Goal: Task Accomplishment & Management: Manage account settings

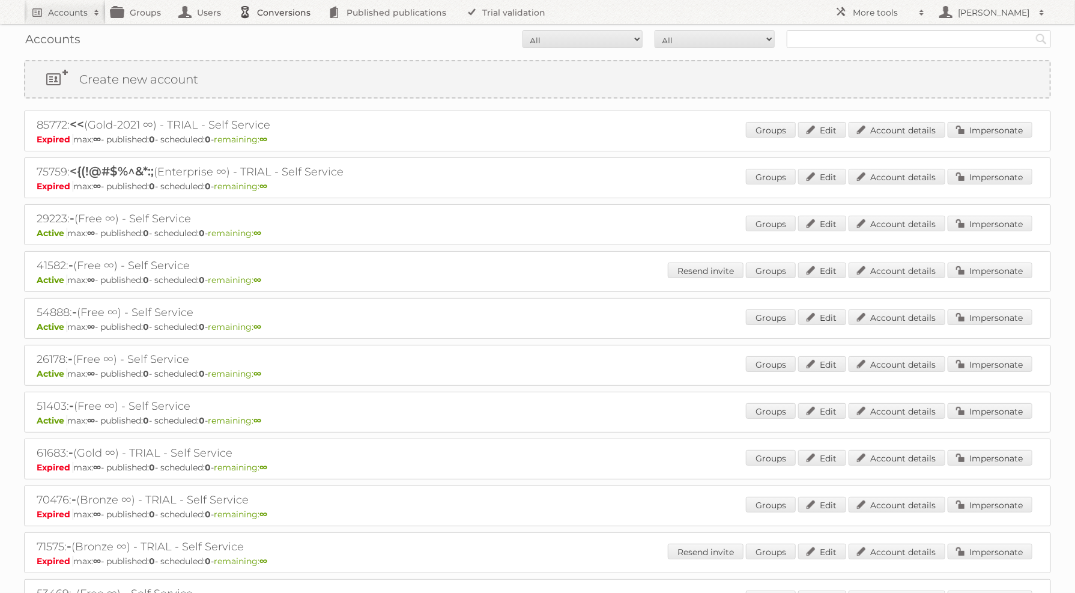
click at [303, 13] on link "Conversions" at bounding box center [277, 12] width 89 height 24
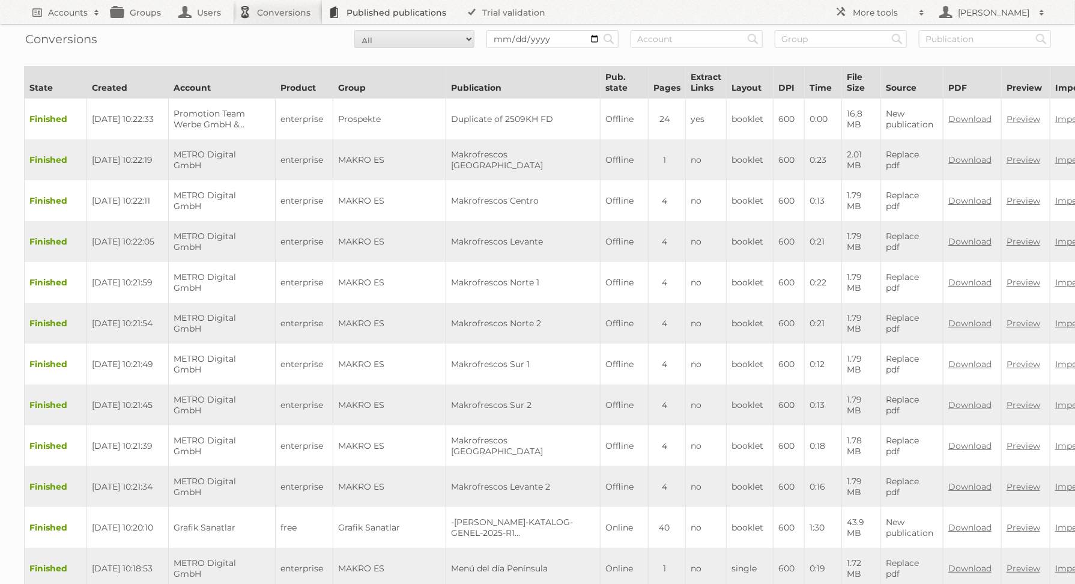
click at [403, 5] on link "Published publications" at bounding box center [390, 12] width 136 height 24
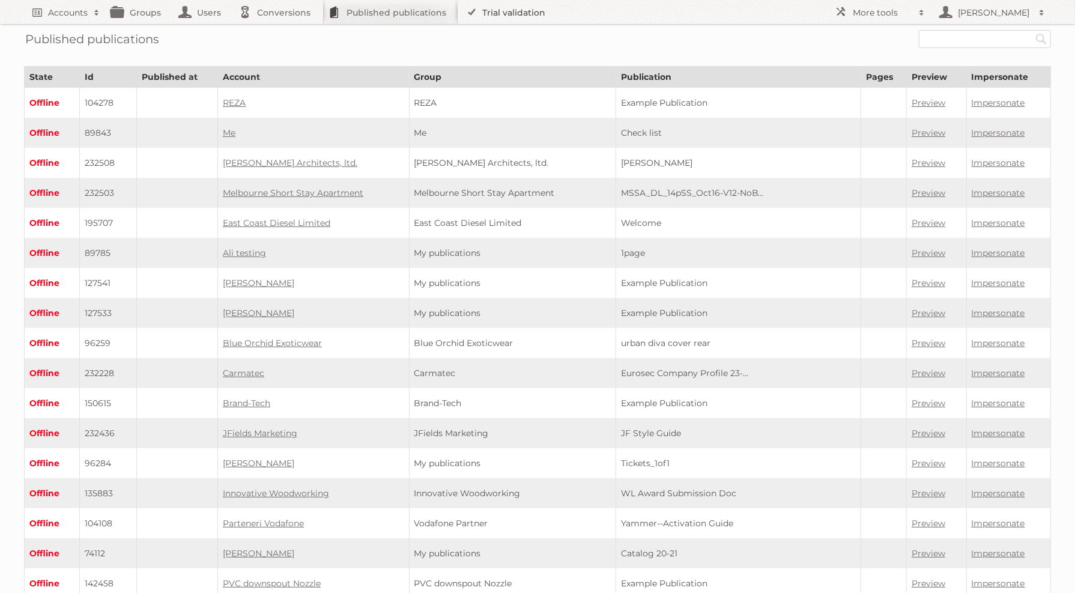
click at [504, 9] on link "Trial validation" at bounding box center [507, 12] width 99 height 24
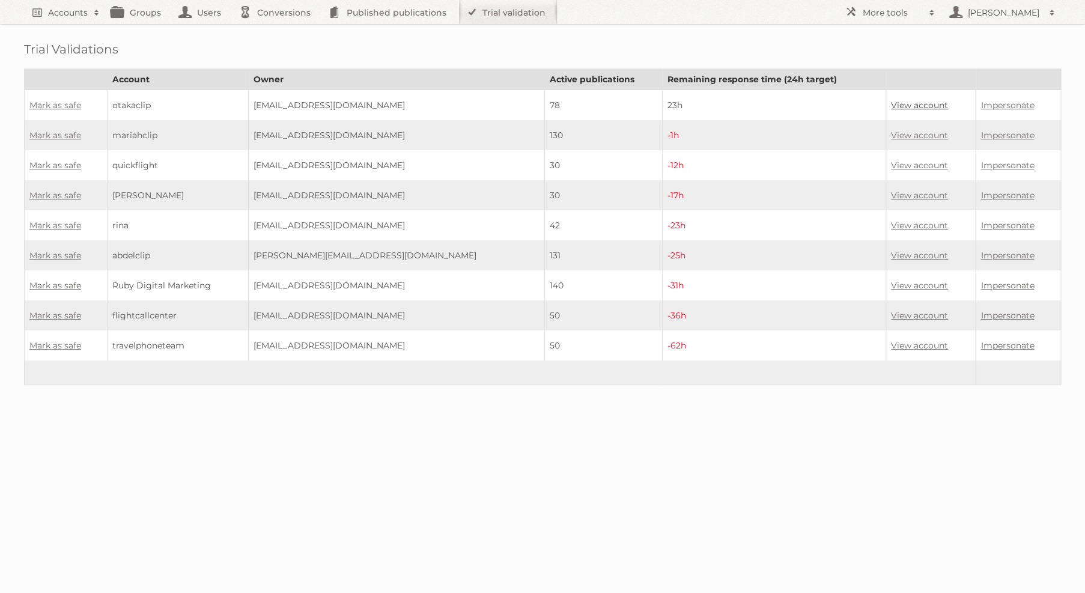
click at [922, 104] on link "View account" at bounding box center [919, 105] width 57 height 11
click at [995, 142] on td "Impersonate" at bounding box center [1017, 135] width 85 height 30
click at [992, 135] on link "Impersonate" at bounding box center [1006, 135] width 53 height 11
click at [892, 105] on link "View account" at bounding box center [919, 105] width 57 height 11
click at [886, 126] on td "View account" at bounding box center [929, 135] width 89 height 30
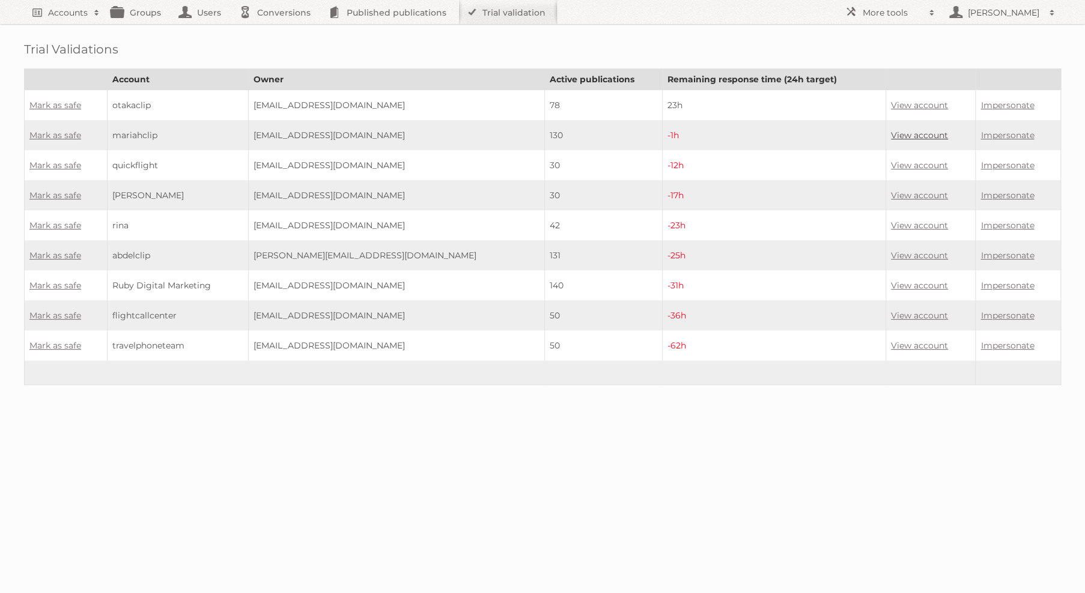
click at [916, 133] on link "View account" at bounding box center [919, 135] width 57 height 11
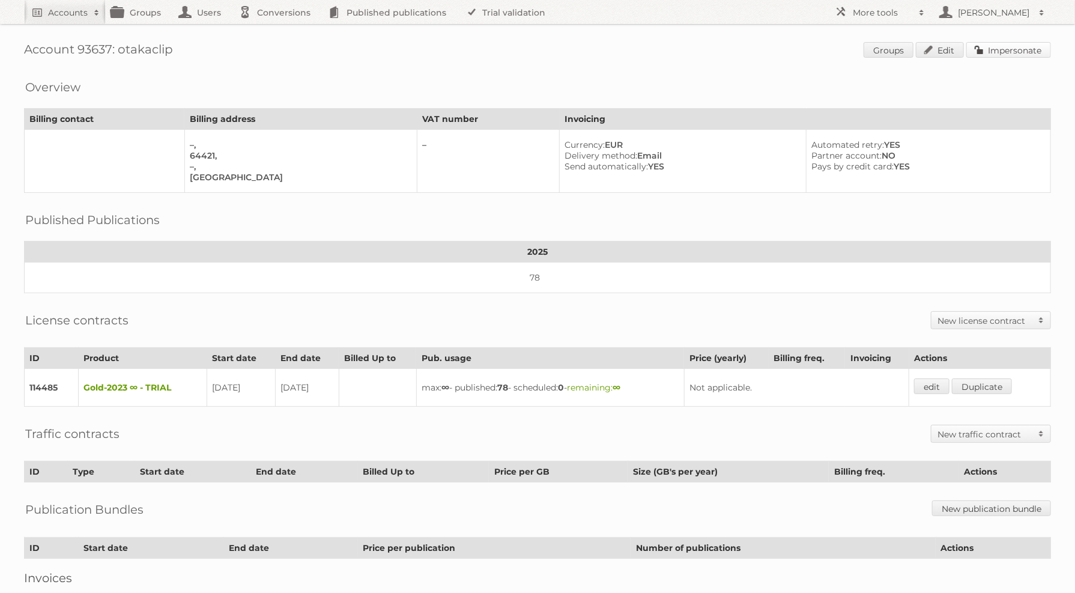
click at [1020, 52] on link "Impersonate" at bounding box center [1008, 50] width 85 height 16
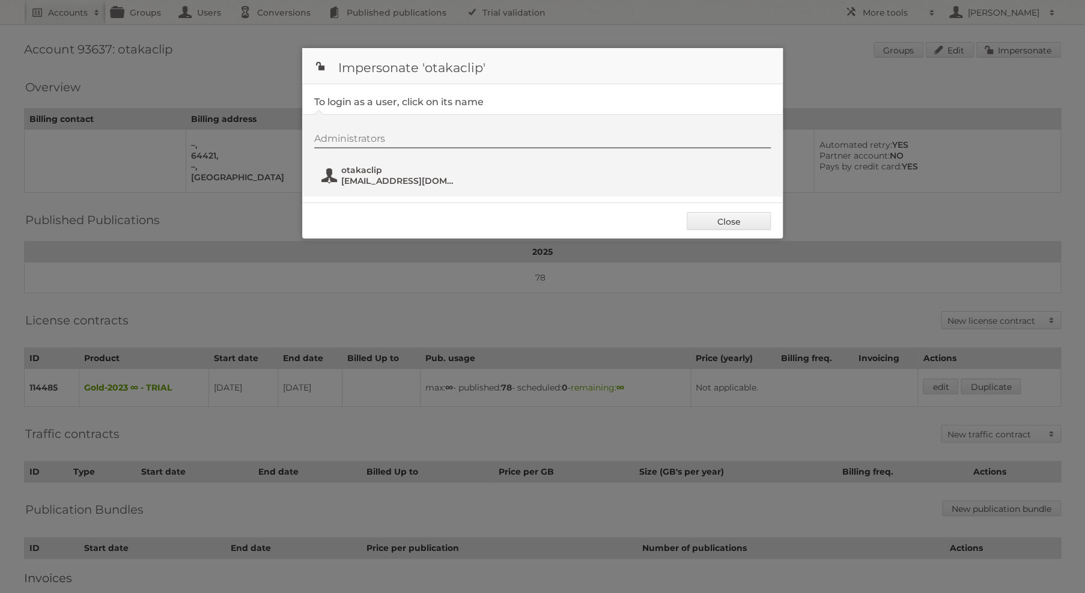
click at [371, 178] on span "otakaclip@ruyunews.net" at bounding box center [399, 180] width 117 height 11
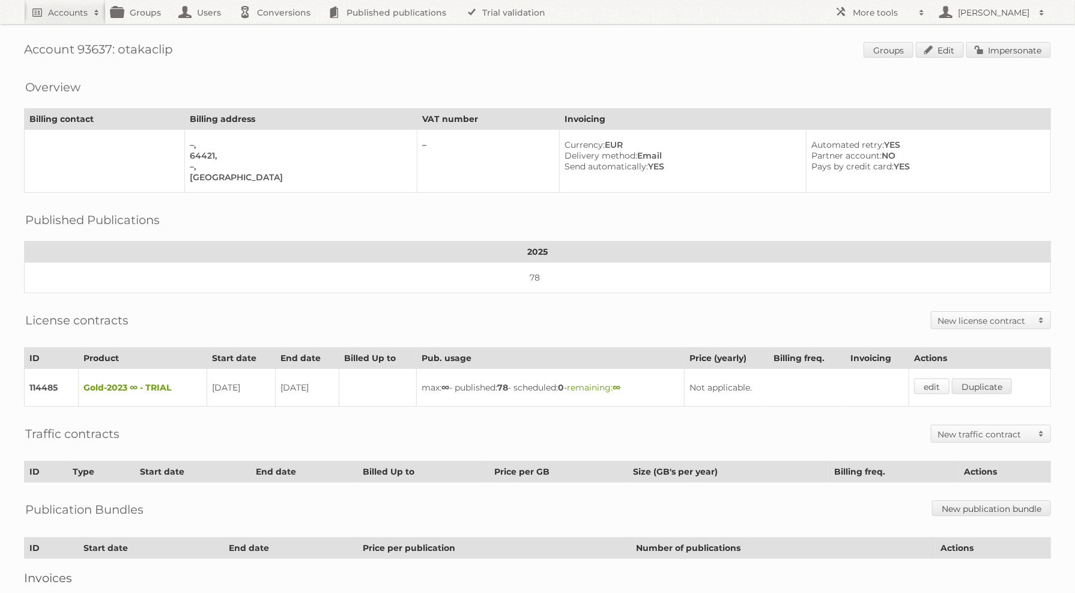
click at [937, 378] on link "edit" at bounding box center [931, 386] width 35 height 16
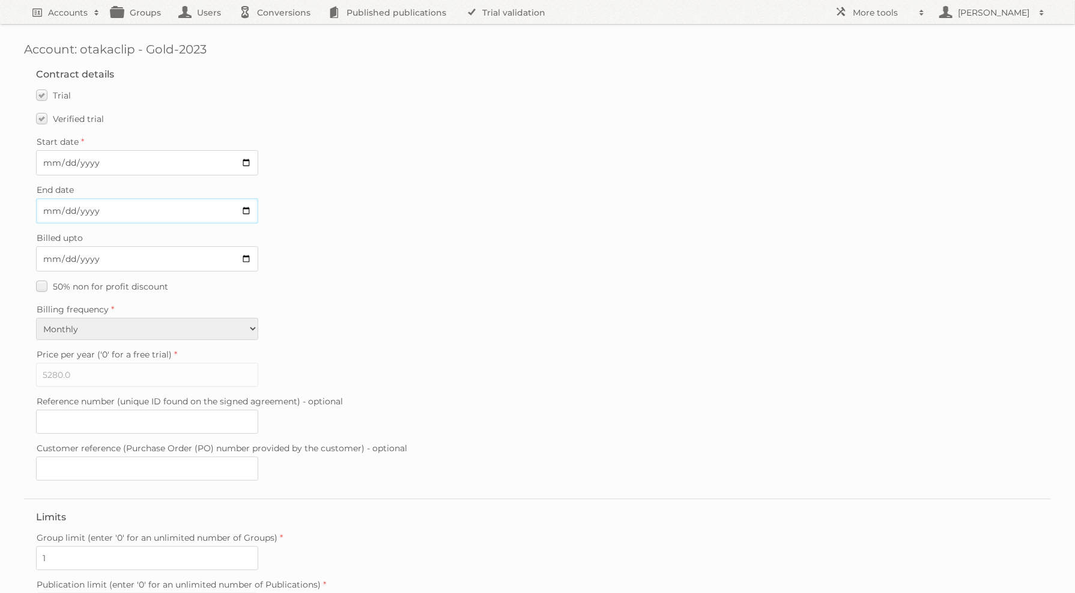
click at [251, 210] on input "2025-09-08" at bounding box center [147, 210] width 222 height 25
click at [244, 206] on input "2025-09-08" at bounding box center [147, 210] width 222 height 25
type input "2025-08-25"
click at [42, 116] on label "Verified trial" at bounding box center [70, 118] width 68 height 17
click at [0, 0] on input "Verified trial" at bounding box center [0, 0] width 0 height 0
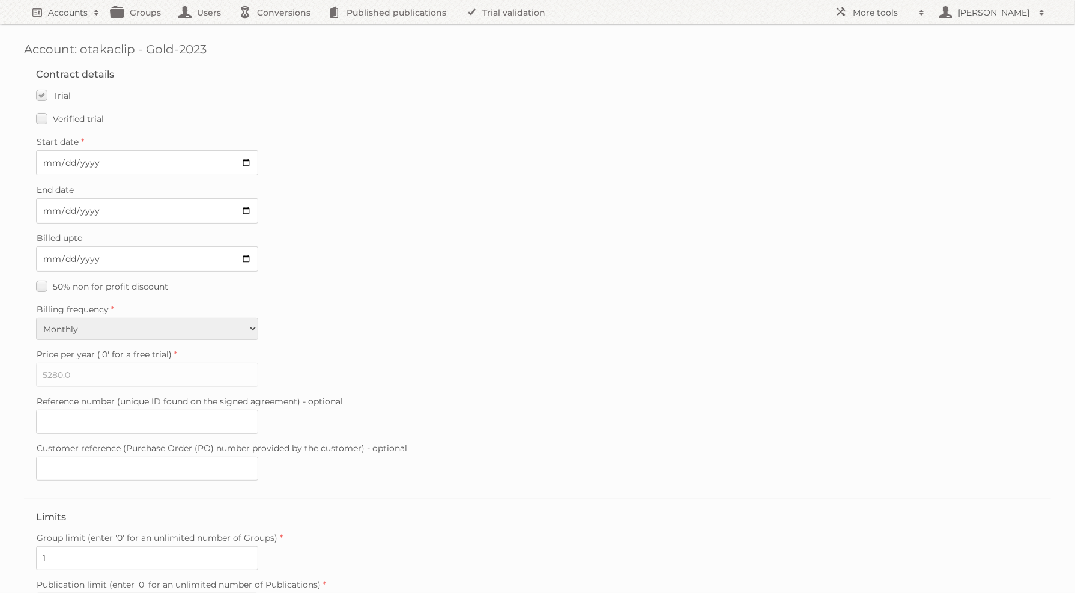
scroll to position [193, 0]
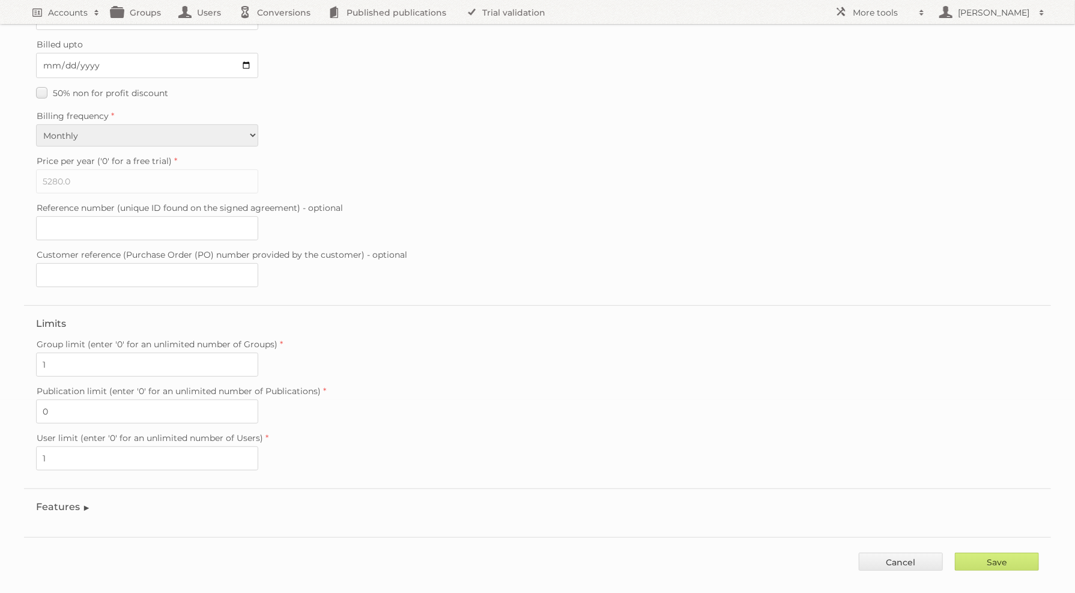
click at [1005, 537] on div "Save Cancel" at bounding box center [537, 555] width 1027 height 36
click at [1014, 553] on input "Save" at bounding box center [997, 562] width 84 height 18
type input "..."
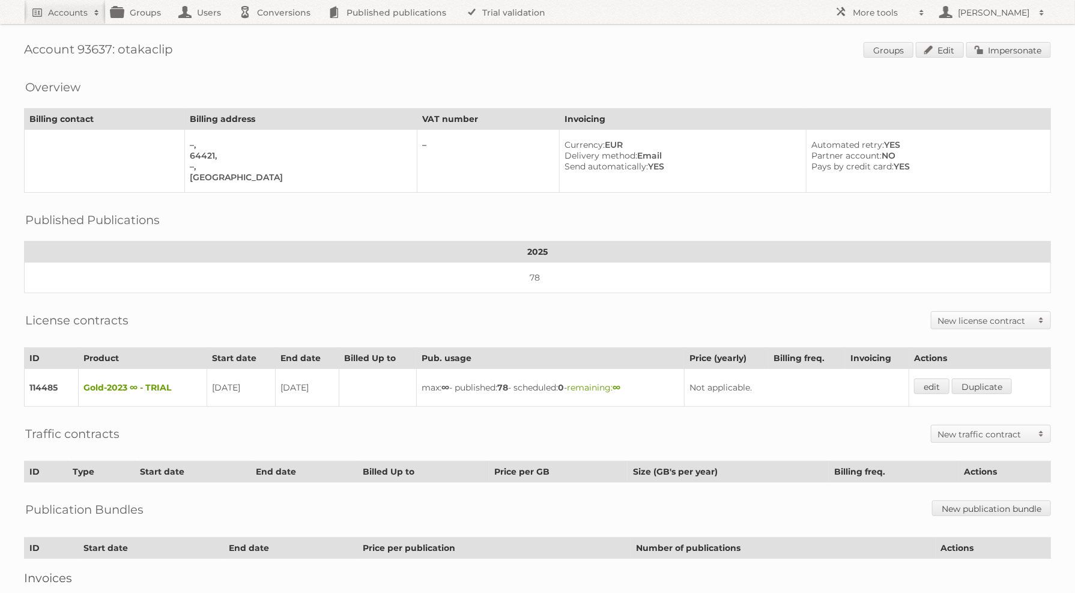
click at [95, 54] on h1 "Account 93637: otakaclip Groups Edit Impersonate" at bounding box center [537, 51] width 1027 height 18
copy h1 "93637"
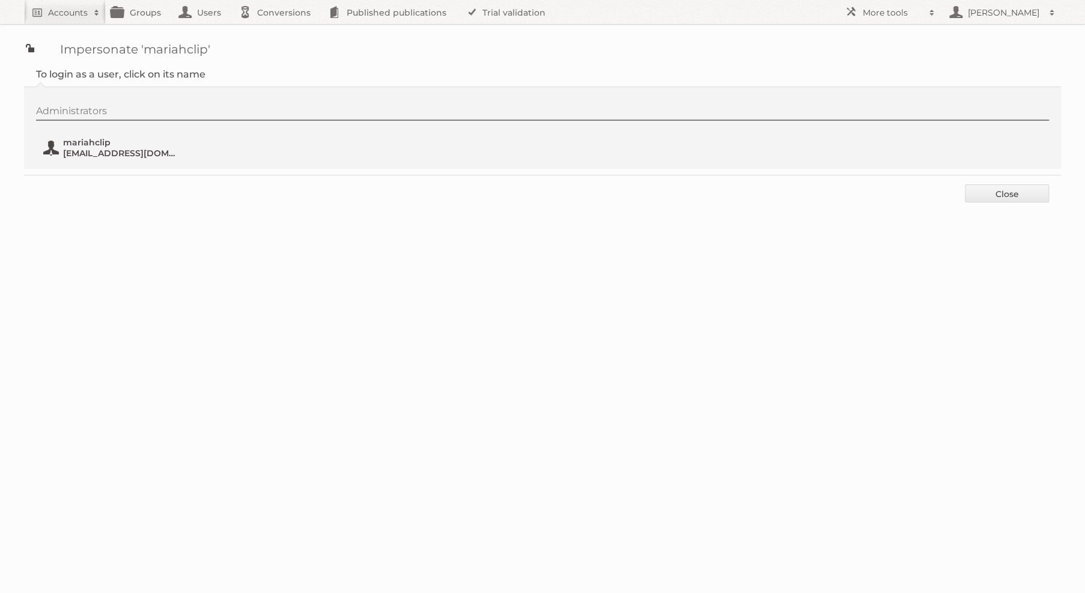
click at [135, 141] on span "mariahclip" at bounding box center [121, 142] width 117 height 11
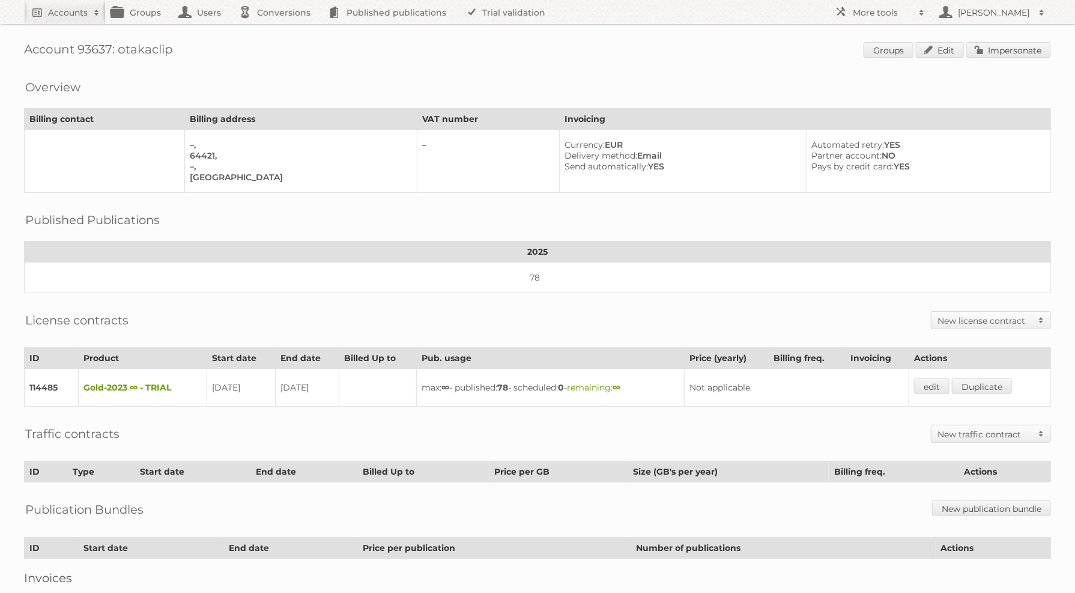
click at [82, 41] on div "Account 93637: otakaclip Groups Edit Impersonate Overview Billing contact Billi…" at bounding box center [537, 328] width 1075 height 657
drag, startPoint x: 82, startPoint y: 41, endPoint x: 82, endPoint y: 52, distance: 10.8
click at [82, 41] on div "Account 93637: otakaclip Groups Edit Impersonate Overview Billing contact Billi…" at bounding box center [537, 328] width 1075 height 657
click at [82, 52] on h1 "Account 93637: otakaclip Groups Edit Impersonate" at bounding box center [537, 51] width 1027 height 18
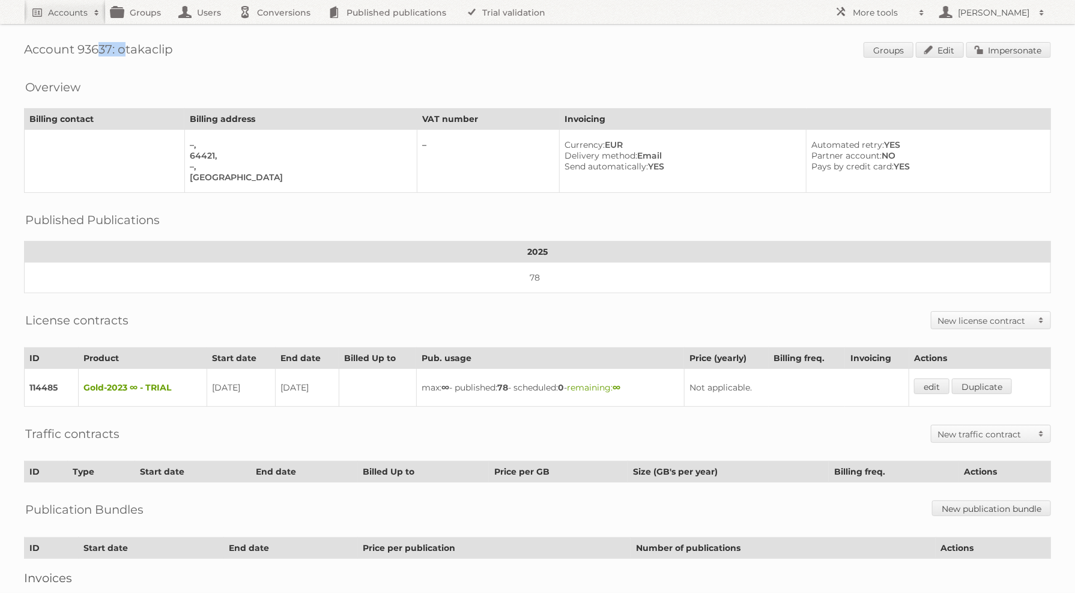
copy h1 "93637"
click at [936, 378] on link "edit" at bounding box center [932, 386] width 35 height 16
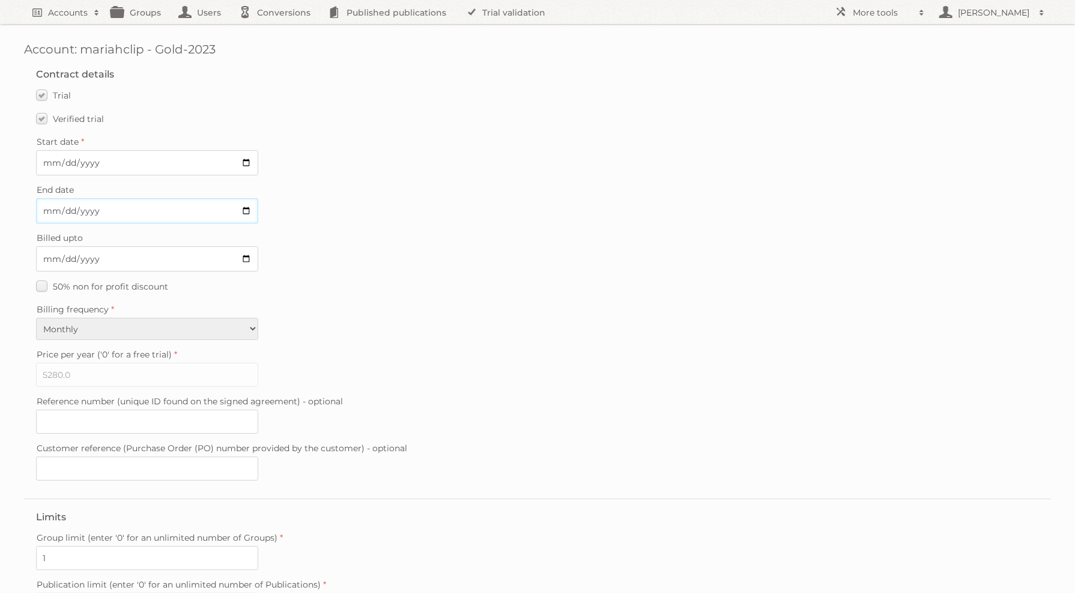
click at [249, 210] on input "2025-09-07" at bounding box center [147, 210] width 222 height 25
type input "2025-08-25"
click at [71, 122] on span "Verified trial" at bounding box center [78, 119] width 51 height 11
click at [44, 120] on label "Verified trial" at bounding box center [70, 118] width 68 height 17
click at [0, 0] on input "Verified trial" at bounding box center [0, 0] width 0 height 0
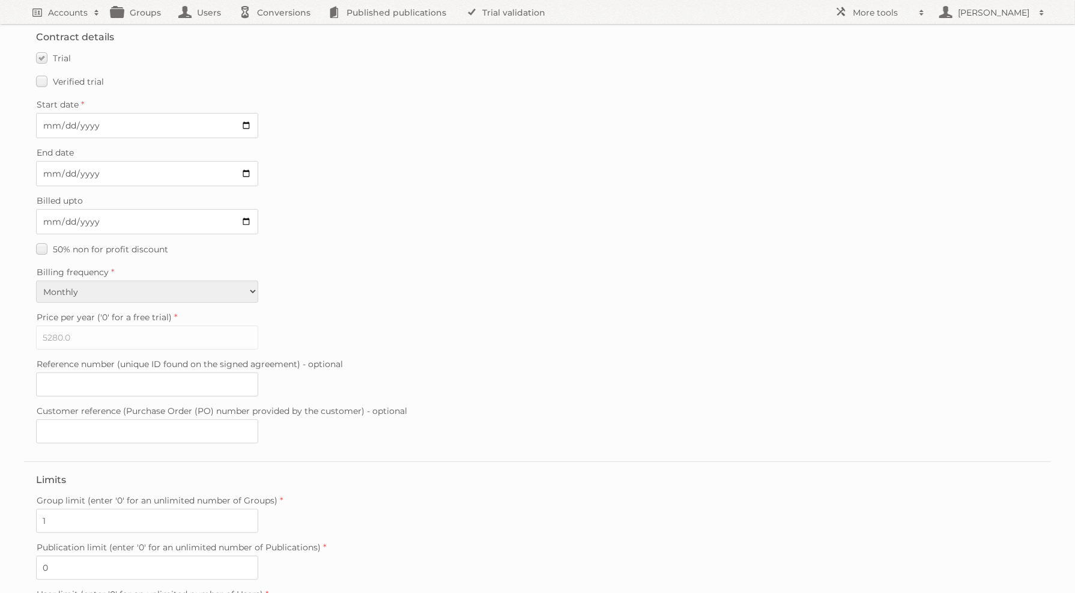
scroll to position [193, 0]
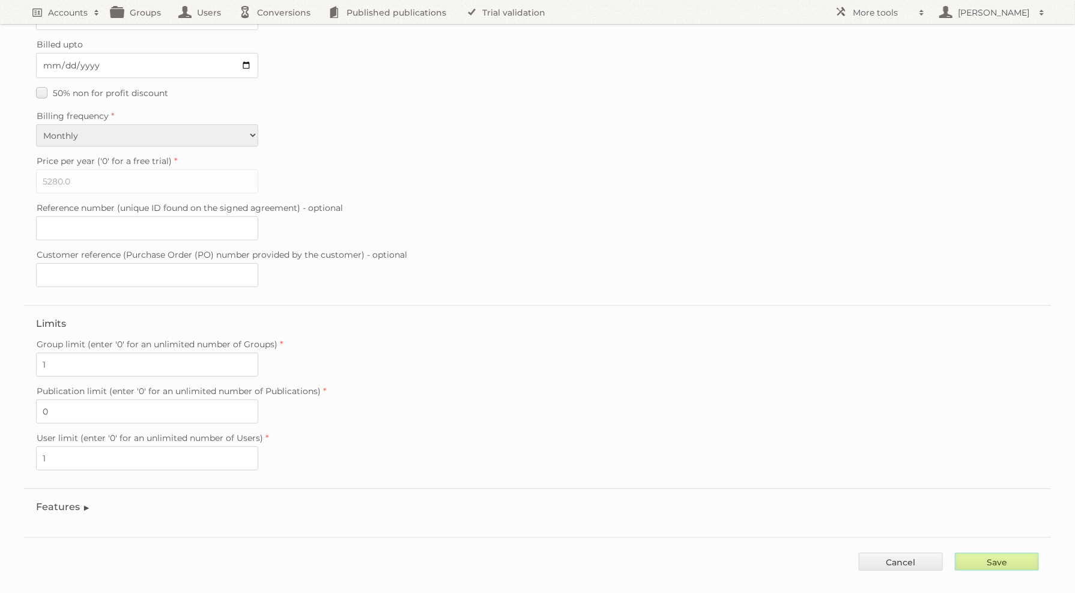
click at [1008, 553] on input "Save" at bounding box center [997, 562] width 84 height 18
type input "..."
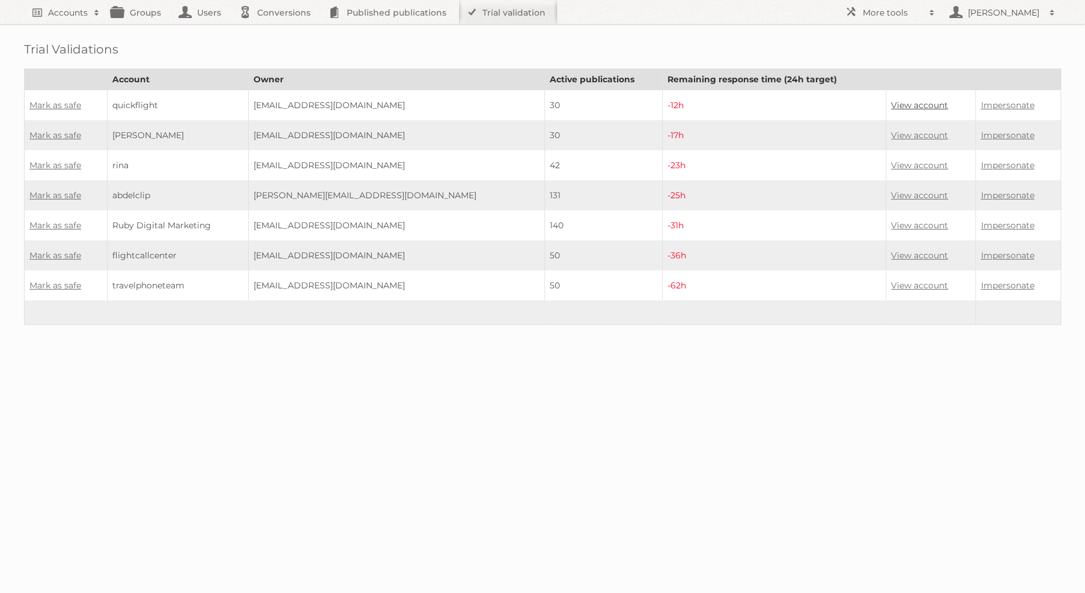
click at [922, 100] on link "View account" at bounding box center [919, 105] width 57 height 11
click at [983, 100] on link "Impersonate" at bounding box center [1006, 105] width 53 height 11
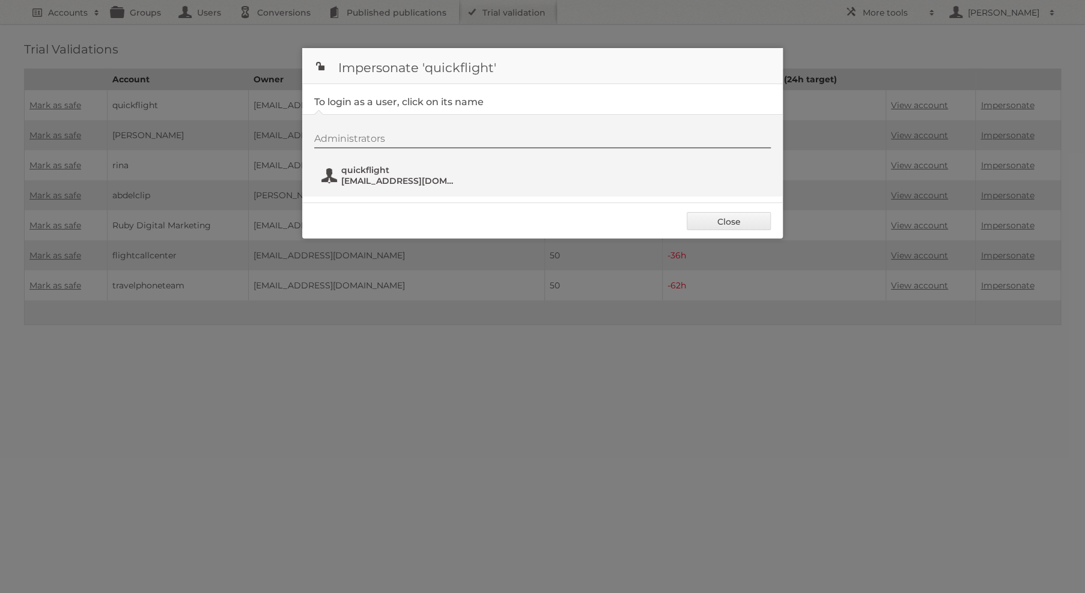
click at [417, 177] on span "quickflight@ruyunews.net" at bounding box center [399, 180] width 117 height 11
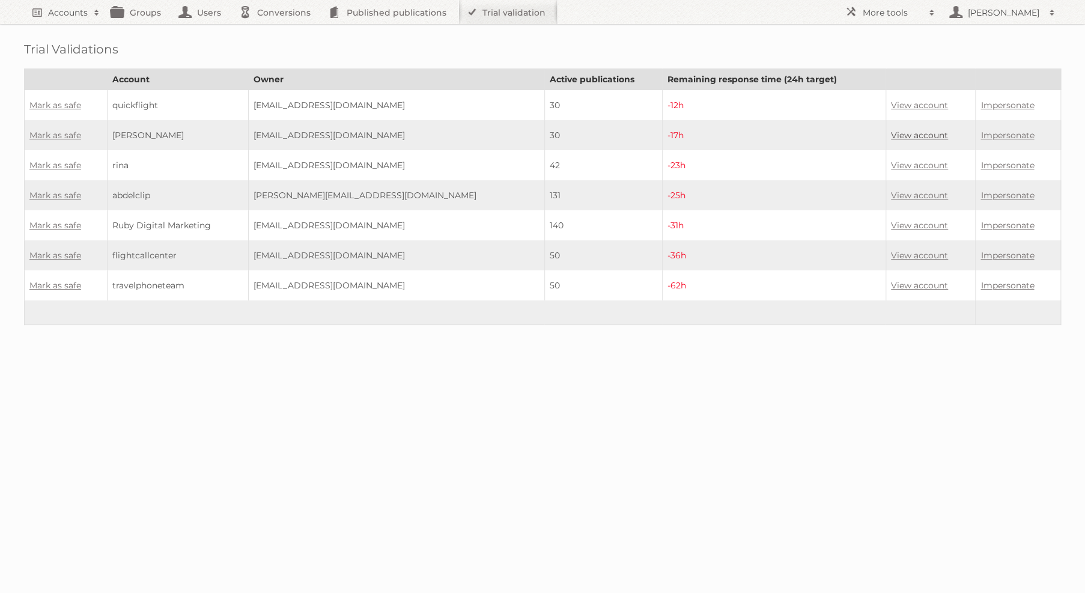
click at [904, 132] on link "View account" at bounding box center [919, 135] width 57 height 11
click at [1002, 135] on link "Impersonate" at bounding box center [1006, 135] width 53 height 11
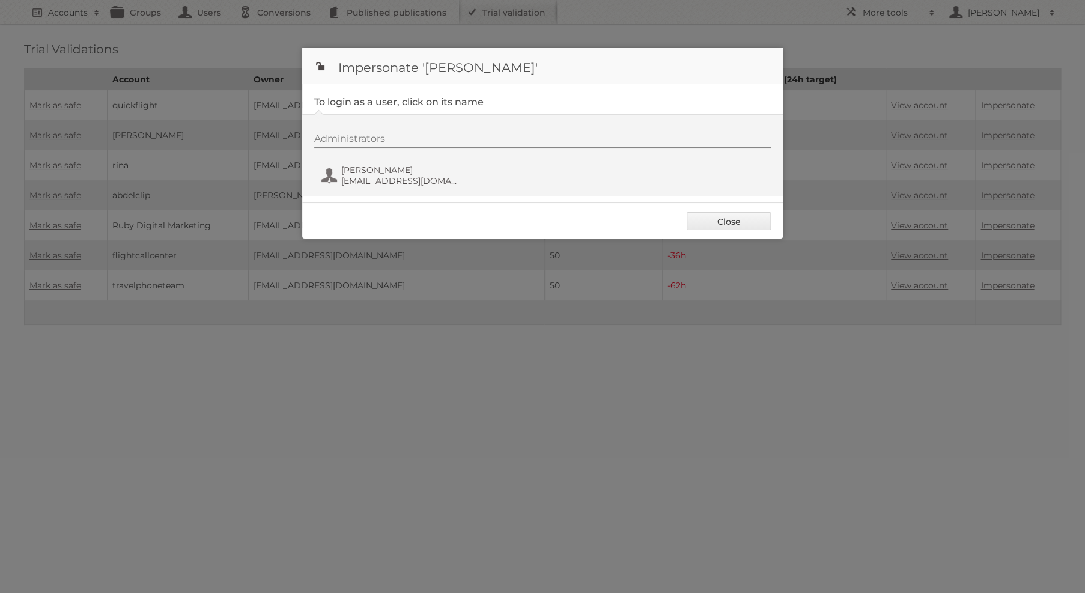
click at [374, 187] on div "Administrators nila electronic.scallop.trof@rapidletter.net" at bounding box center [548, 162] width 468 height 58
click at [384, 171] on span "nila" at bounding box center [399, 170] width 117 height 11
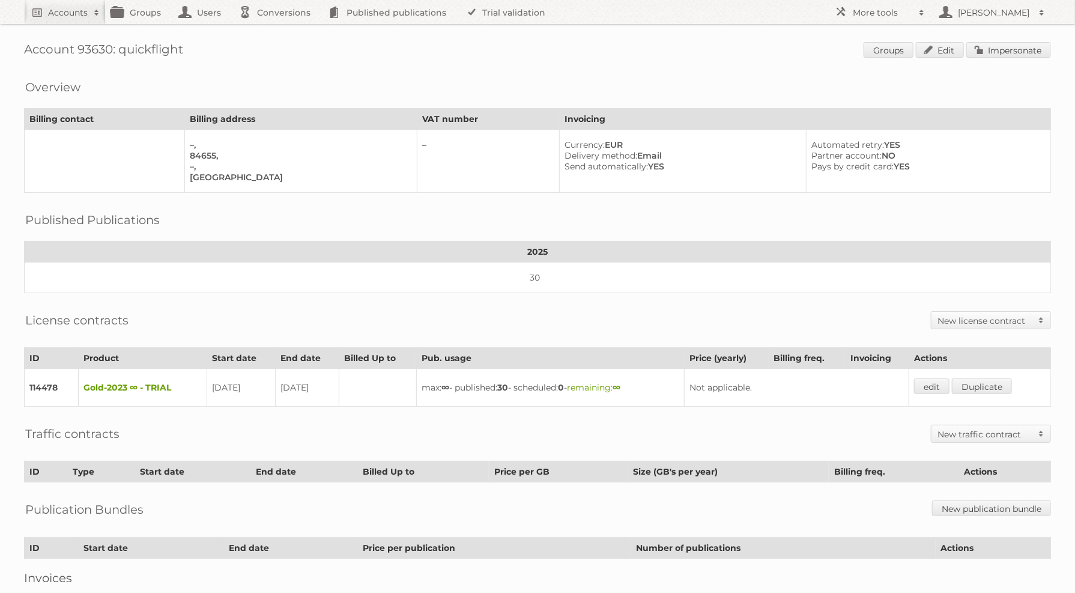
click at [100, 59] on h1 "Account 93630: quickflight Groups Edit Impersonate" at bounding box center [537, 51] width 1027 height 18
click at [94, 49] on h1 "Account 93630: quickflight Groups Edit Impersonate" at bounding box center [537, 51] width 1027 height 18
copy h1 "93630"
click at [939, 384] on link "edit" at bounding box center [931, 386] width 35 height 16
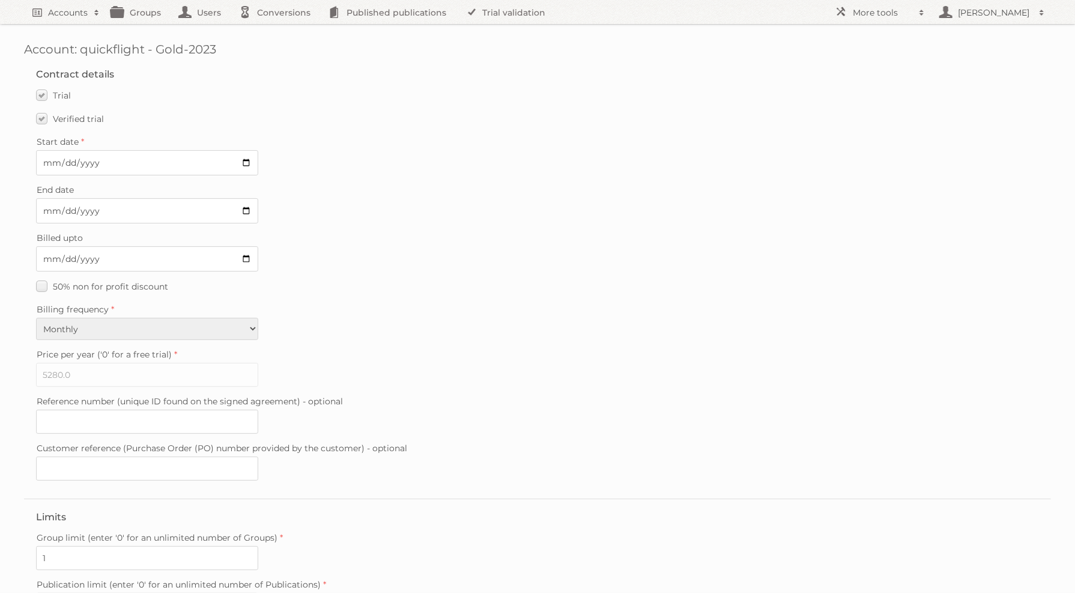
click at [58, 128] on fieldset "Contract details Trial Verified trial Start date [DATE] End date [DATE] Billed …" at bounding box center [537, 277] width 1027 height 442
click at [47, 118] on label "Verified trial" at bounding box center [70, 118] width 68 height 17
click at [0, 0] on input "Verified trial" at bounding box center [0, 0] width 0 height 0
click at [169, 216] on input "2025-09-06" at bounding box center [147, 210] width 222 height 25
click at [247, 206] on input "2025-09-06" at bounding box center [147, 210] width 222 height 25
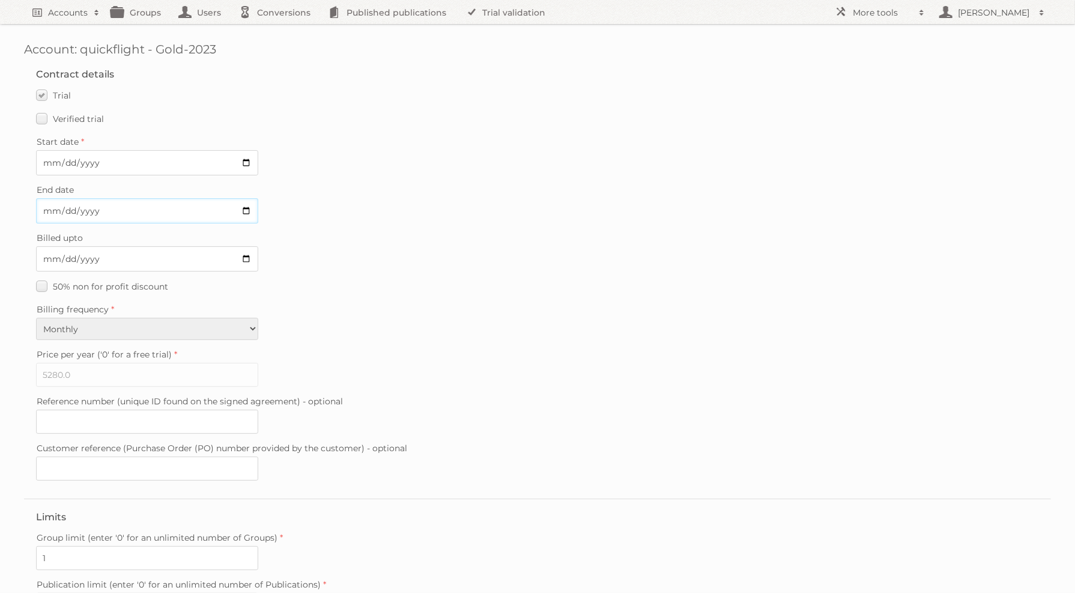
type input "2025-08-25"
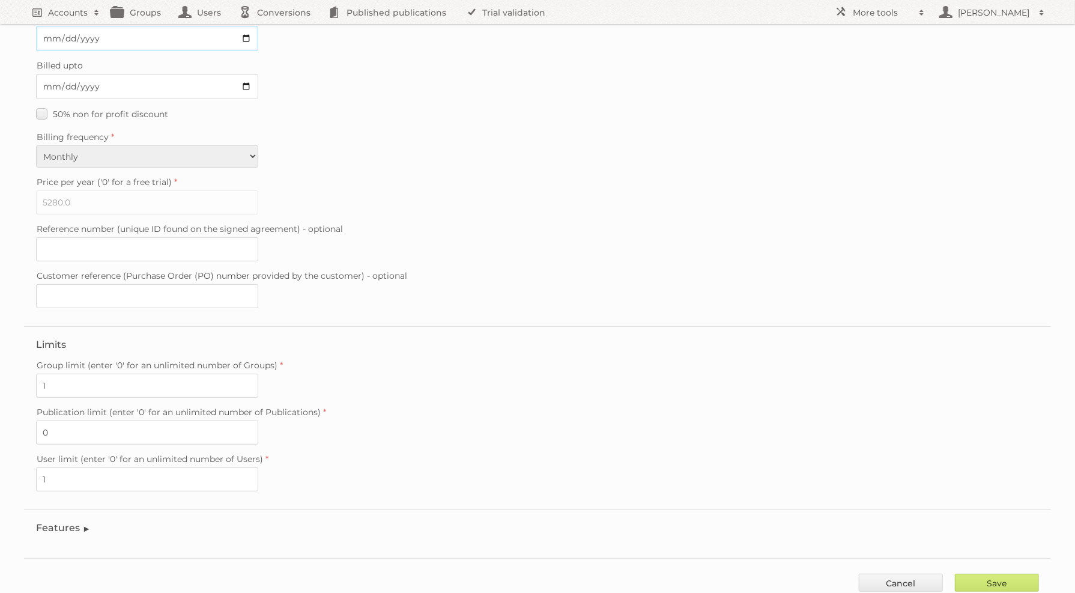
scroll to position [193, 0]
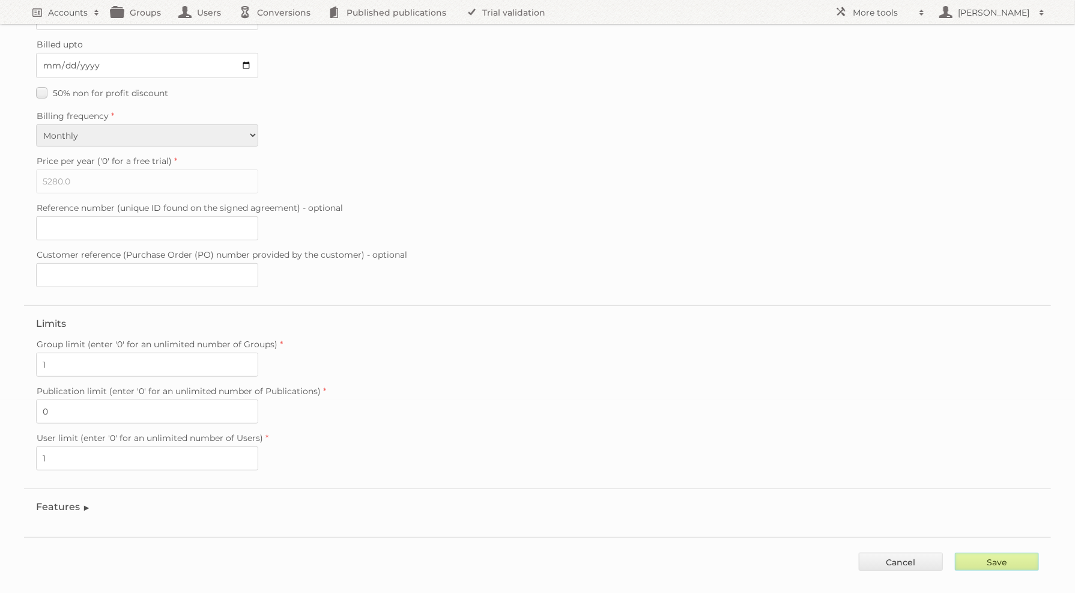
click at [1001, 553] on input "Save" at bounding box center [997, 562] width 84 height 18
type input "..."
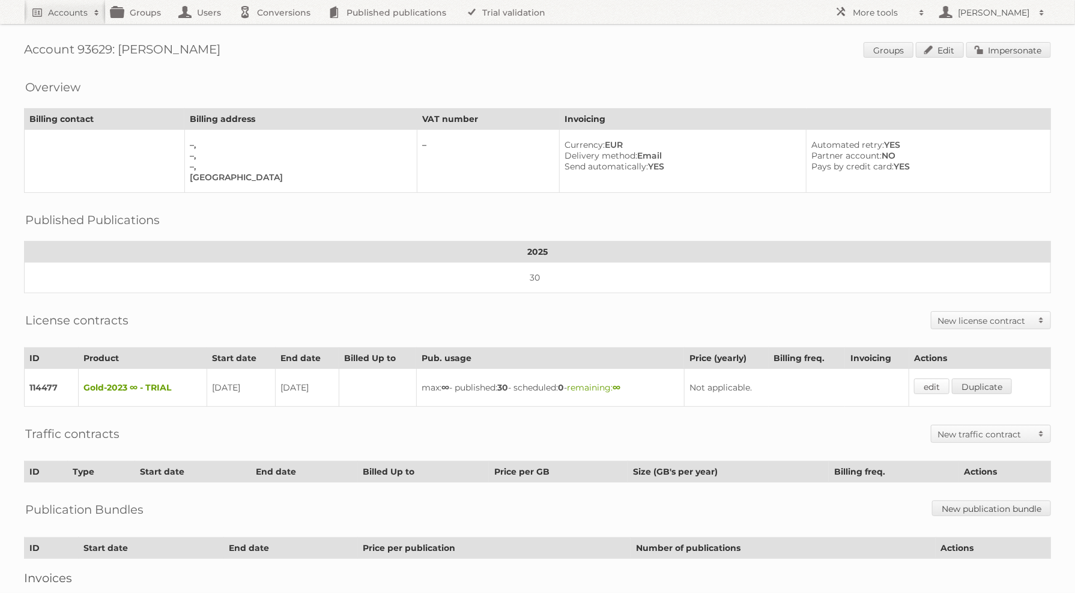
click at [931, 383] on link "edit" at bounding box center [931, 386] width 35 height 16
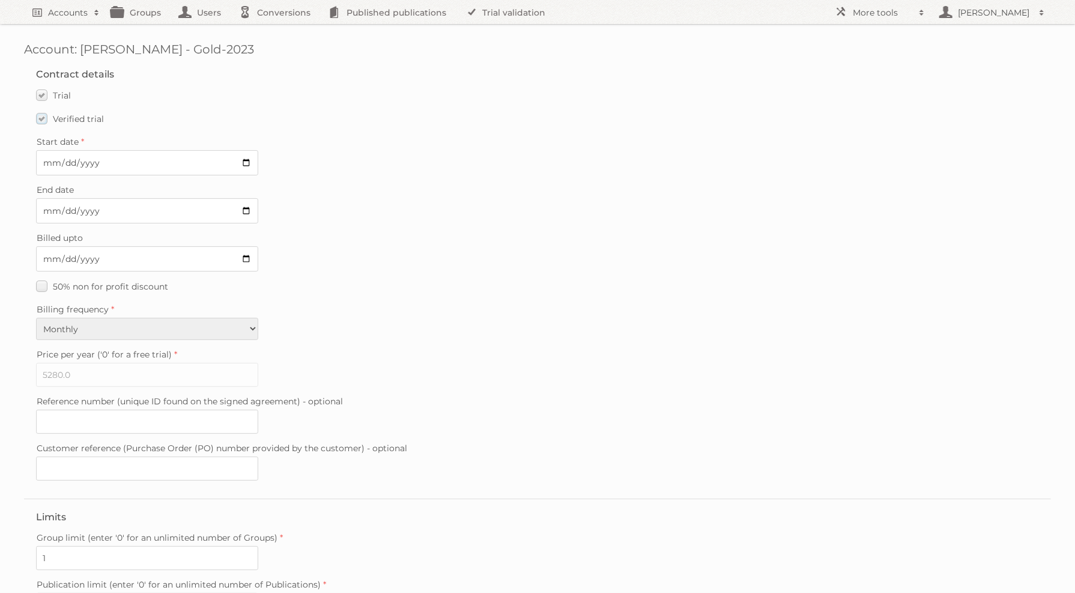
click at [83, 121] on span "Verified trial" at bounding box center [78, 119] width 51 height 11
click at [0, 0] on input "Verified trial" at bounding box center [0, 0] width 0 height 0
click at [253, 208] on input "2025-09-06" at bounding box center [147, 210] width 222 height 25
click at [243, 203] on input "2025-09-06" at bounding box center [147, 210] width 222 height 25
type input "[DATE]"
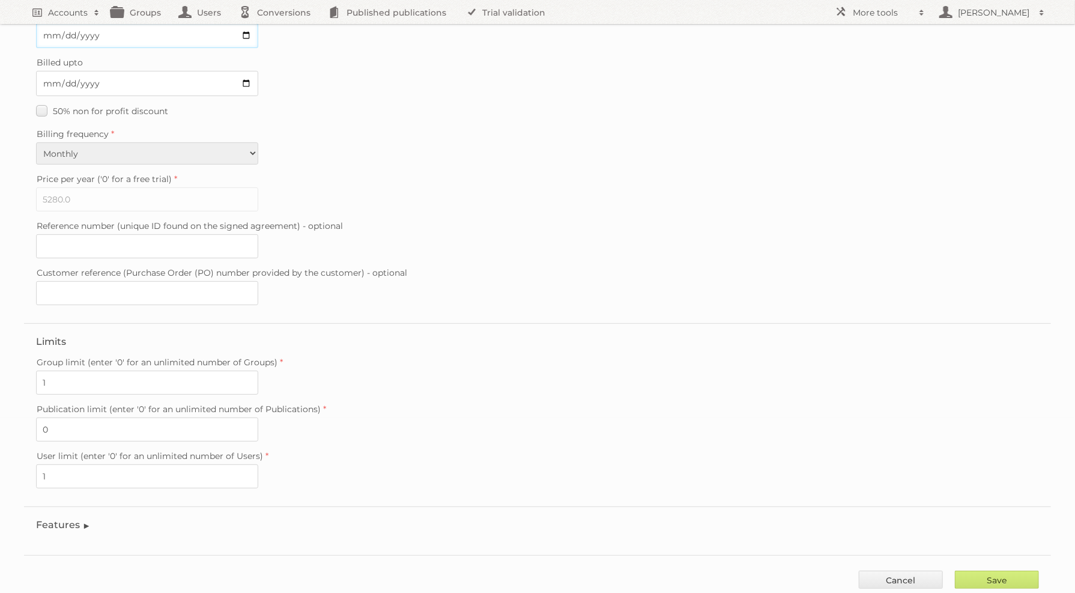
scroll to position [193, 0]
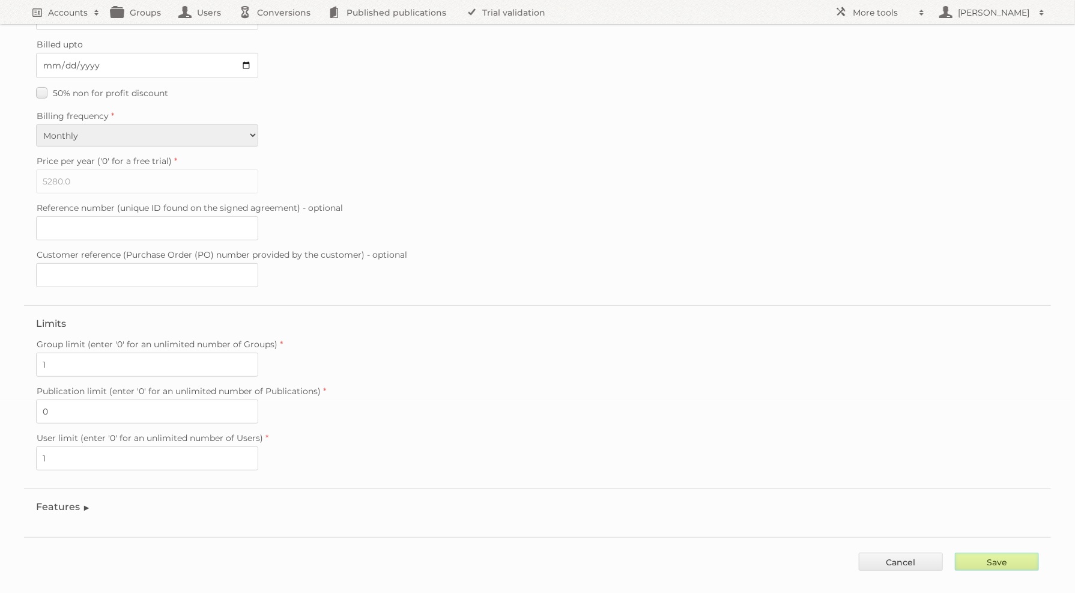
click at [1030, 553] on input "Save" at bounding box center [997, 562] width 84 height 18
type input "..."
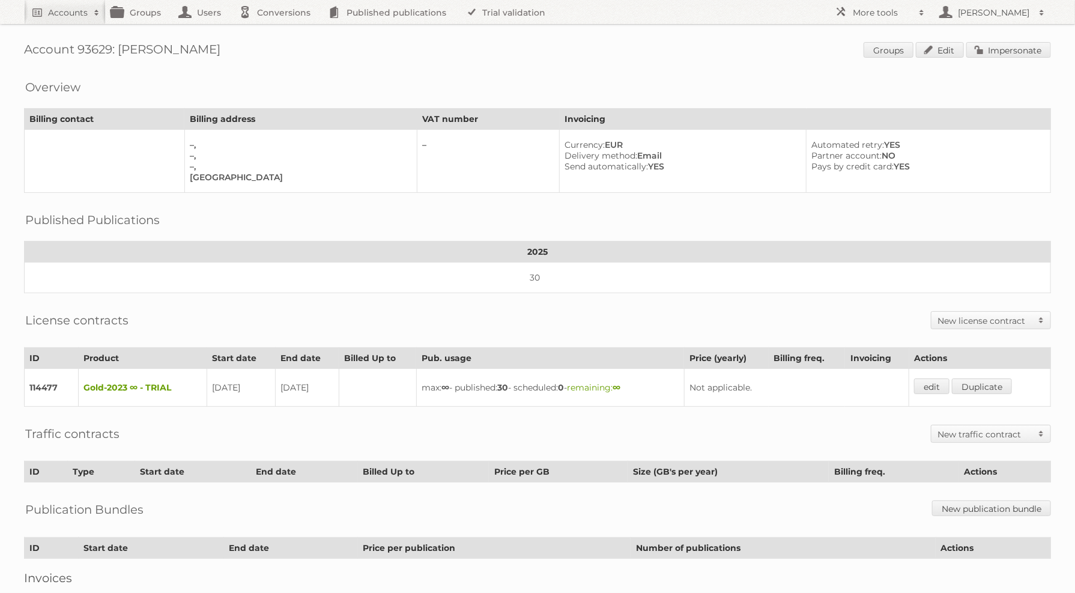
click at [95, 52] on h1 "Account 93629: nila Groups Edit Impersonate" at bounding box center [537, 51] width 1027 height 18
copy h1 "93629"
click at [949, 380] on link "edit" at bounding box center [931, 386] width 35 height 16
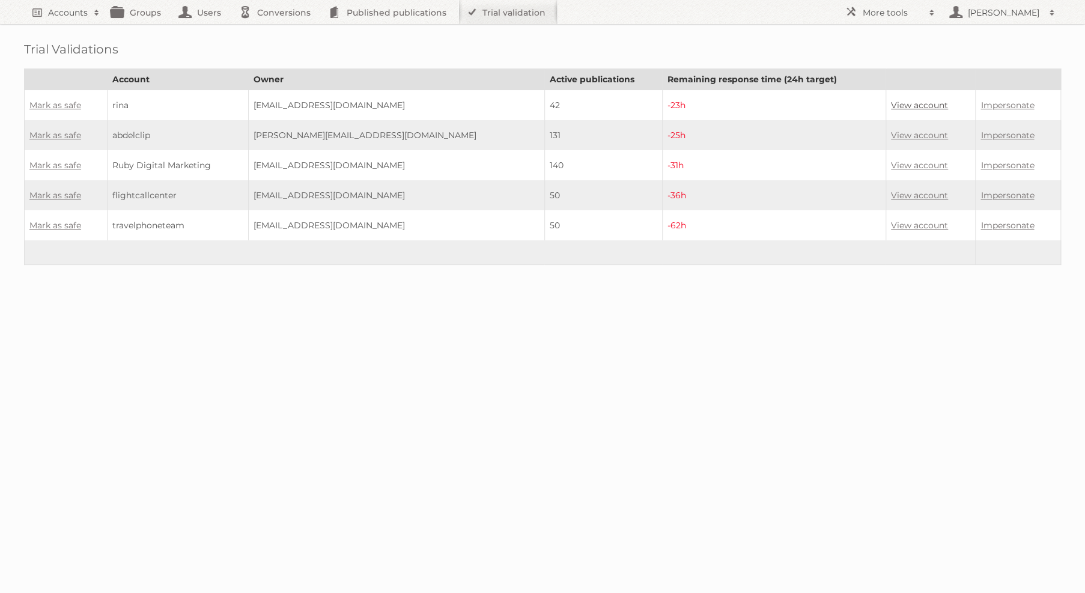
click at [898, 107] on link "View account" at bounding box center [919, 105] width 57 height 11
click at [996, 108] on link "Impersonate" at bounding box center [1006, 105] width 53 height 11
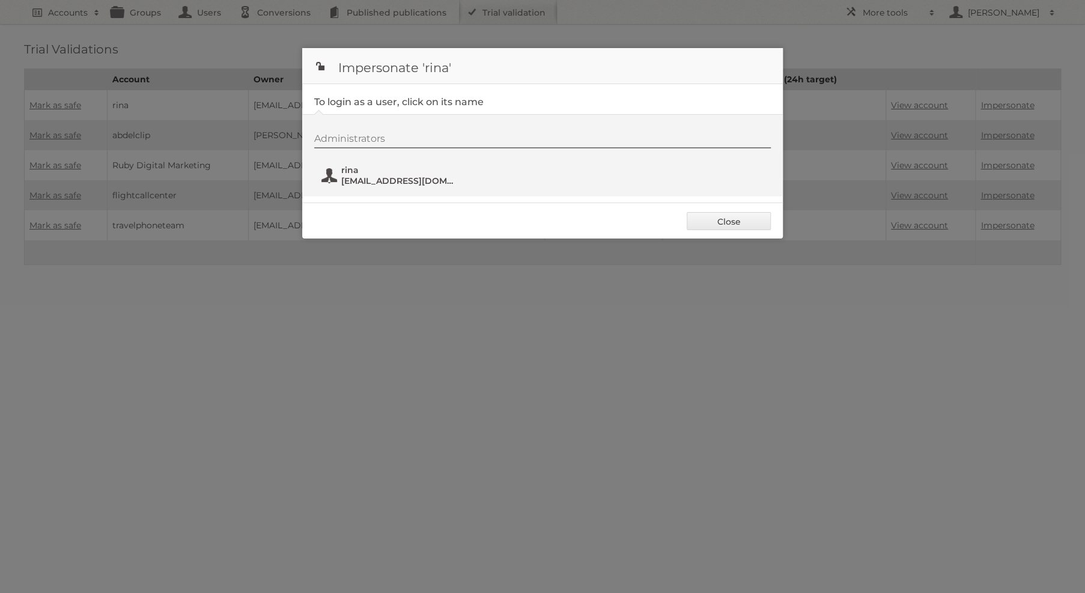
click at [376, 177] on span "kaiyan.karlyle@freedrops.org" at bounding box center [399, 180] width 117 height 11
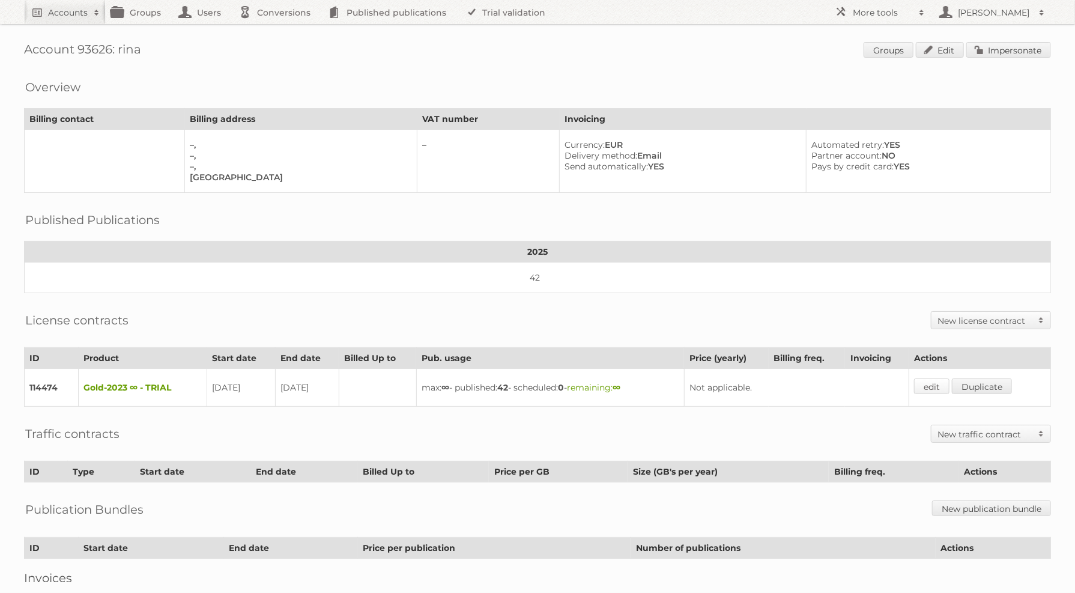
click at [927, 380] on link "edit" at bounding box center [931, 386] width 35 height 16
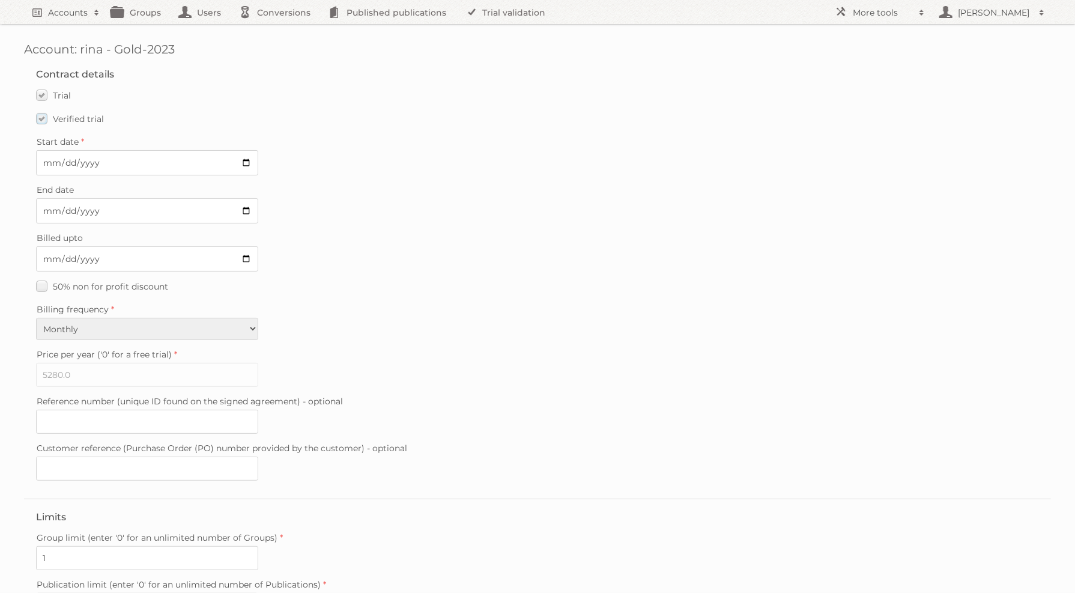
click at [89, 115] on span "Verified trial" at bounding box center [78, 119] width 51 height 11
click at [0, 0] on input "Verified trial" at bounding box center [0, 0] width 0 height 0
click at [244, 208] on input "2025-09-06" at bounding box center [147, 210] width 222 height 25
type input "2025-08-25"
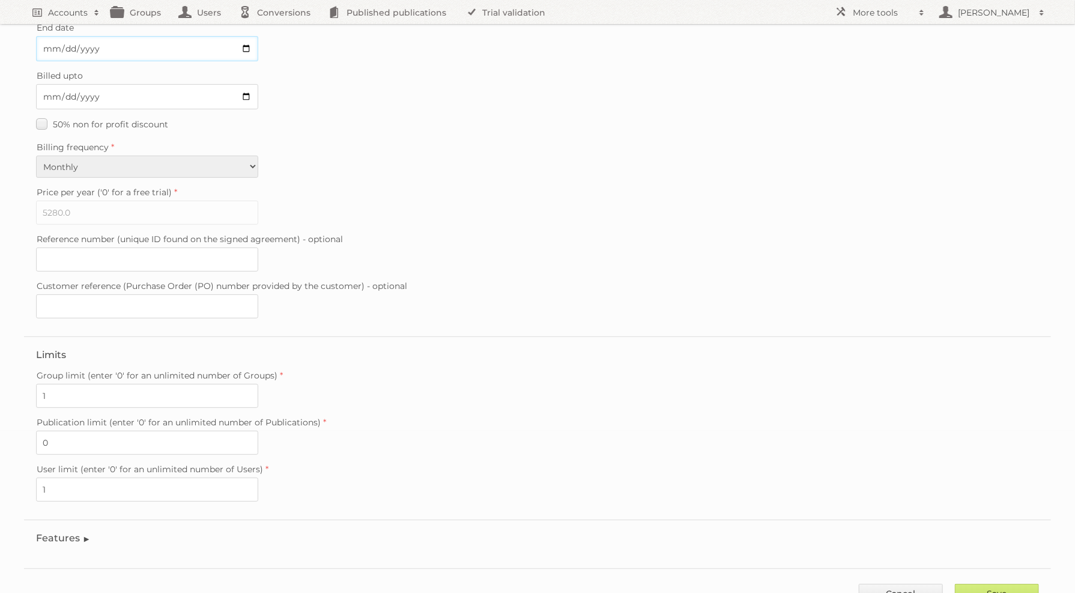
scroll to position [193, 0]
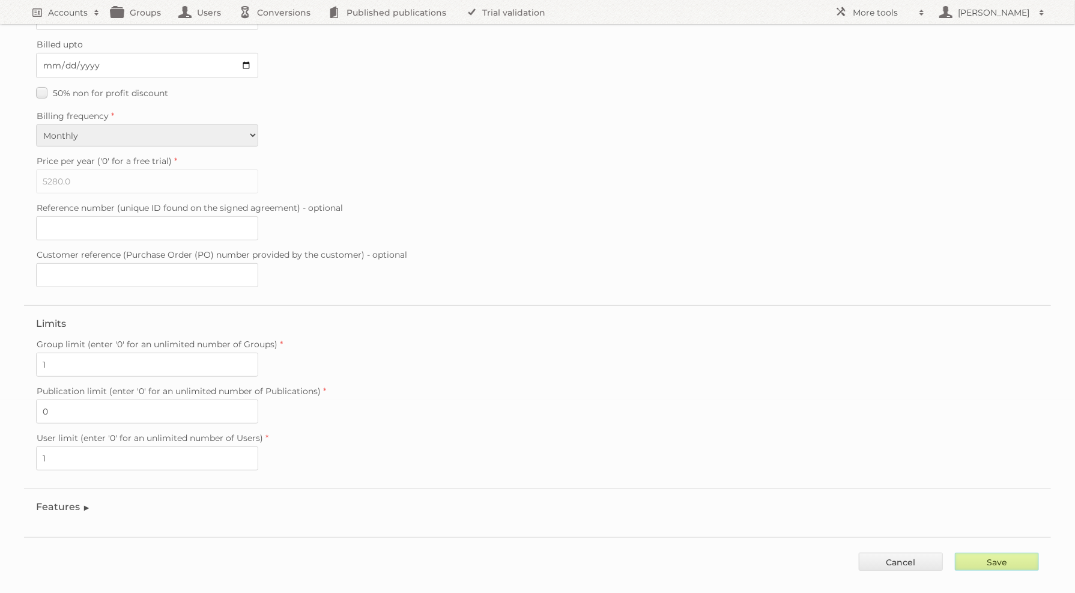
click at [999, 553] on input "Save" at bounding box center [997, 562] width 84 height 18
type input "..."
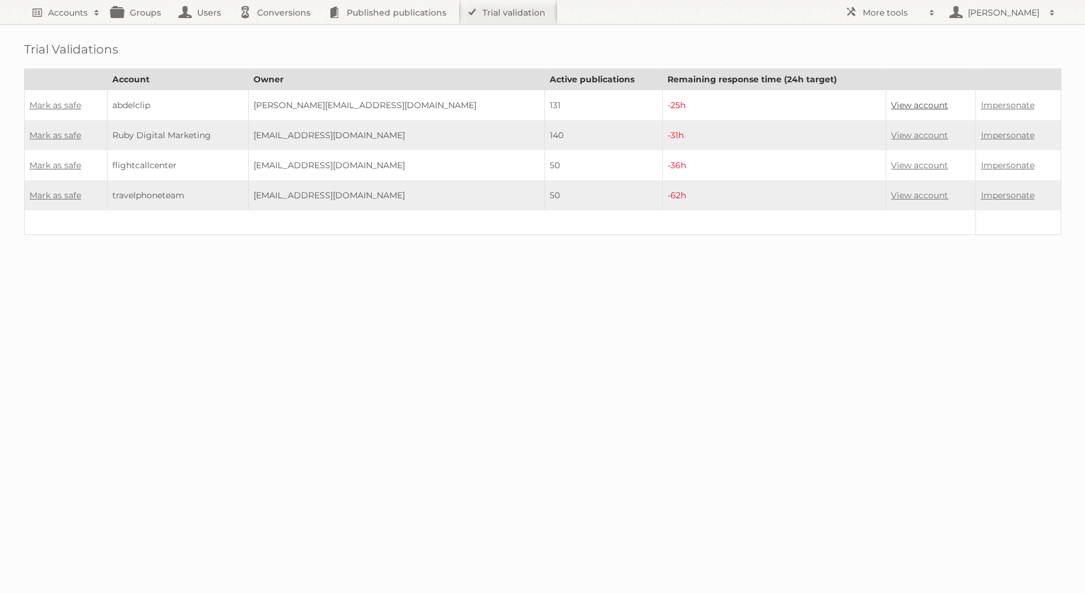
click at [907, 108] on link "View account" at bounding box center [919, 105] width 57 height 11
click at [998, 106] on link "Impersonate" at bounding box center [1006, 105] width 53 height 11
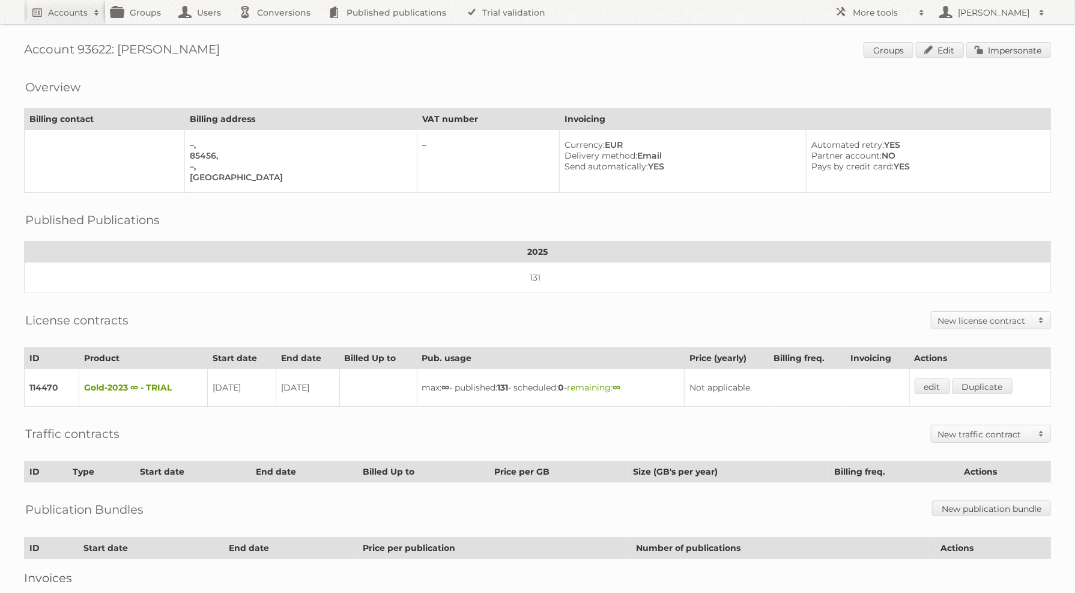
click at [100, 52] on h1 "Account 93622: abdelclip Groups Edit Impersonate" at bounding box center [537, 51] width 1027 height 18
copy h1 "93622"
click at [940, 378] on link "edit" at bounding box center [932, 386] width 35 height 16
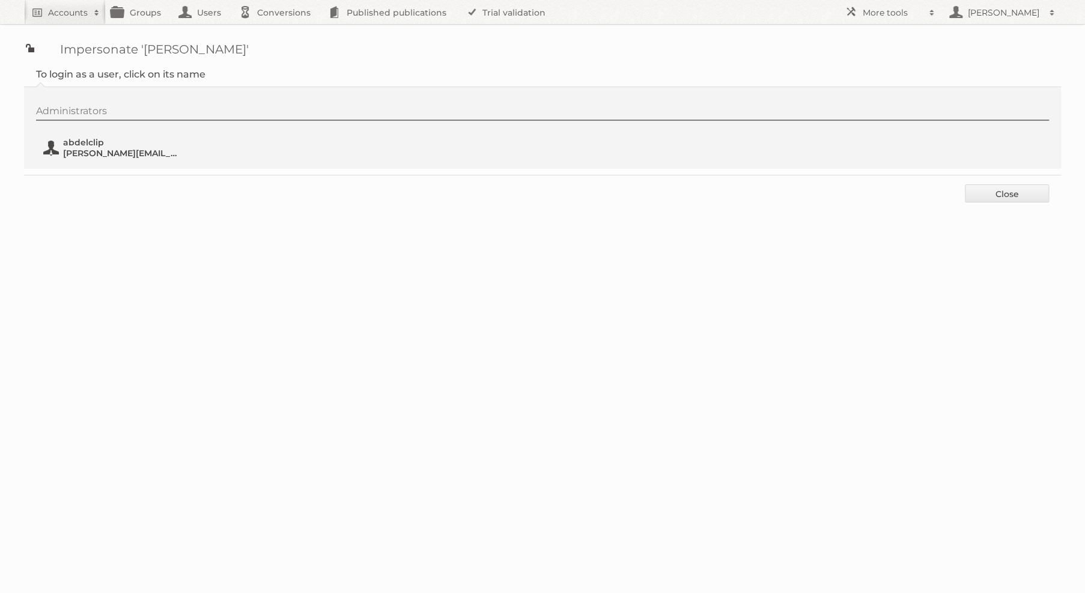
click at [140, 153] on span "[PERSON_NAME][EMAIL_ADDRESS][DOMAIN_NAME]" at bounding box center [121, 153] width 117 height 11
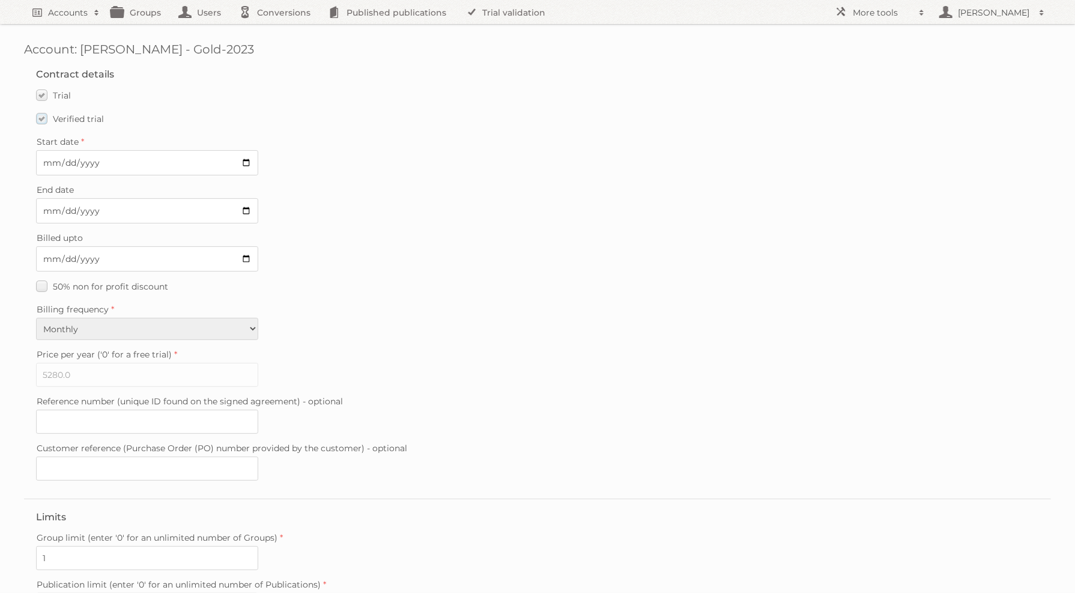
click at [83, 121] on span "Verified trial" at bounding box center [78, 119] width 51 height 11
click at [0, 0] on input "Verified trial" at bounding box center [0, 0] width 0 height 0
click at [244, 214] on input "2025-09-06" at bounding box center [147, 210] width 222 height 25
click at [244, 205] on input "2025-09-06" at bounding box center [147, 210] width 222 height 25
type input "2025-08-25"
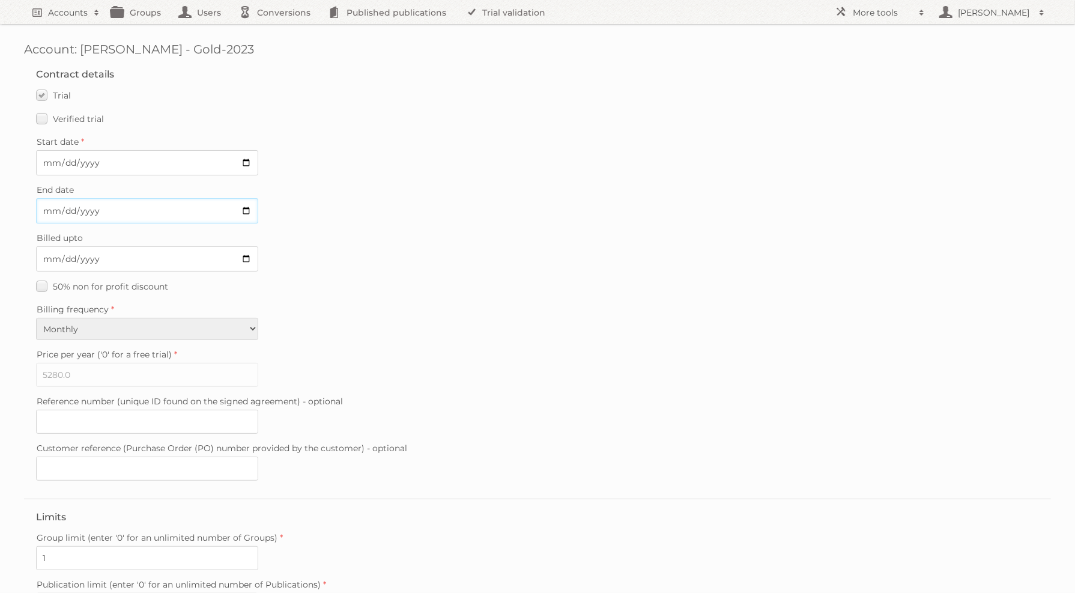
scroll to position [193, 0]
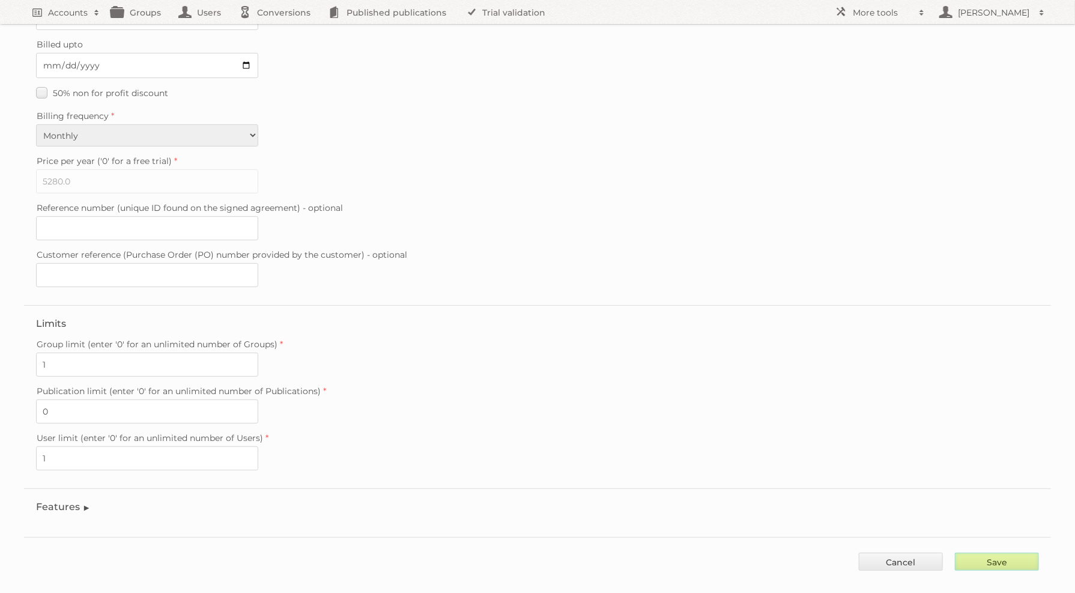
click at [1011, 553] on input "Save" at bounding box center [997, 562] width 84 height 18
type input "..."
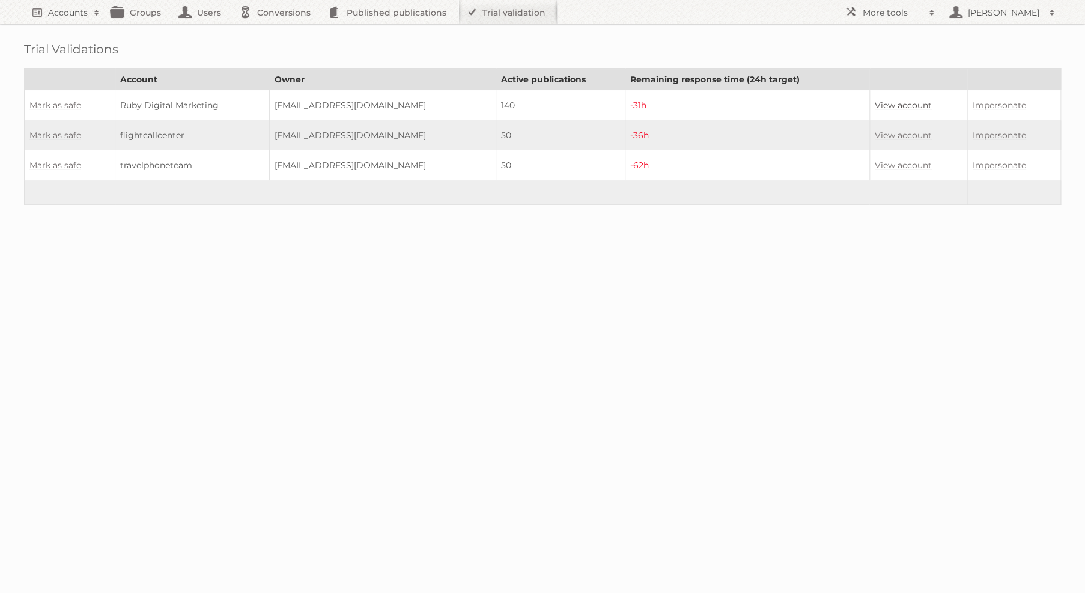
click at [918, 101] on link "View account" at bounding box center [902, 105] width 57 height 11
click at [984, 107] on link "Impersonate" at bounding box center [998, 105] width 53 height 11
click at [294, 101] on td "[EMAIL_ADDRESS][DOMAIN_NAME]" at bounding box center [383, 105] width 226 height 31
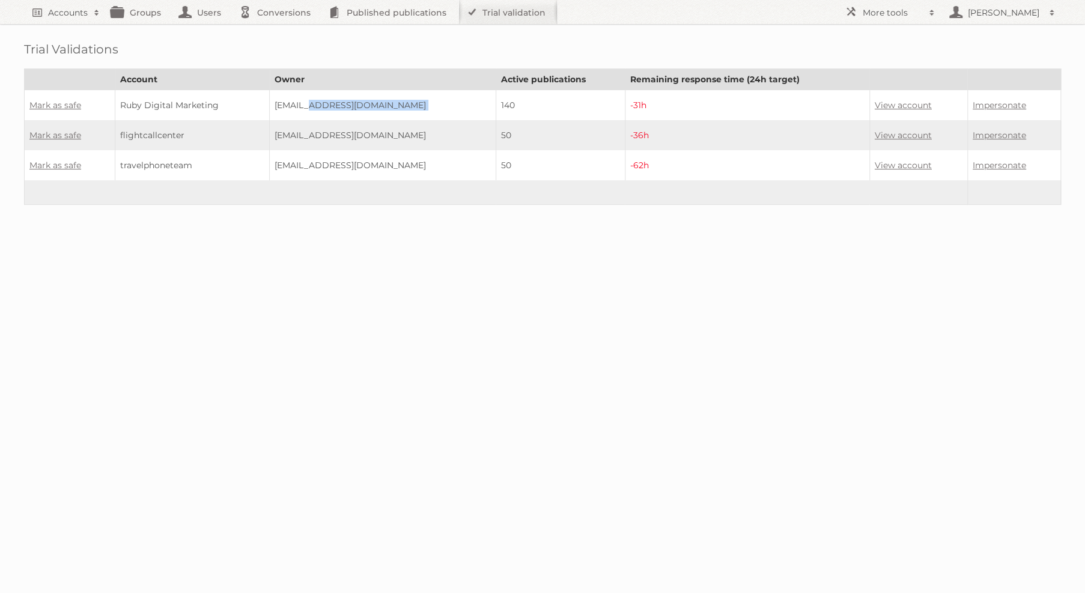
copy tr "[EMAIL_ADDRESS][DOMAIN_NAME]"
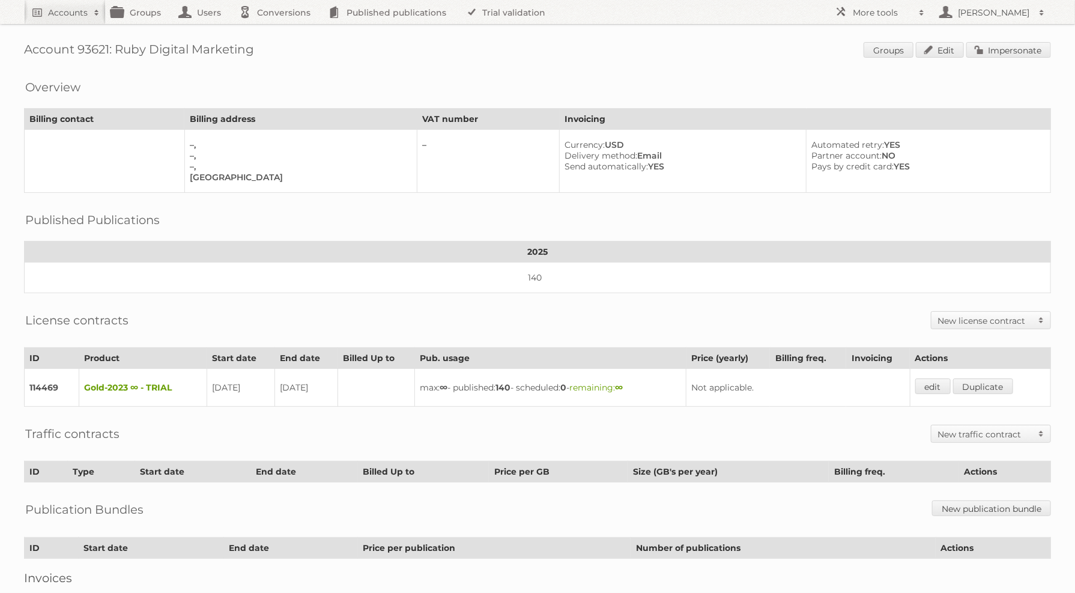
click at [88, 47] on h1 "Account 93621: Ruby Digital Marketing Groups Edit Impersonate" at bounding box center [537, 51] width 1027 height 18
click at [930, 384] on link "edit" at bounding box center [932, 386] width 35 height 16
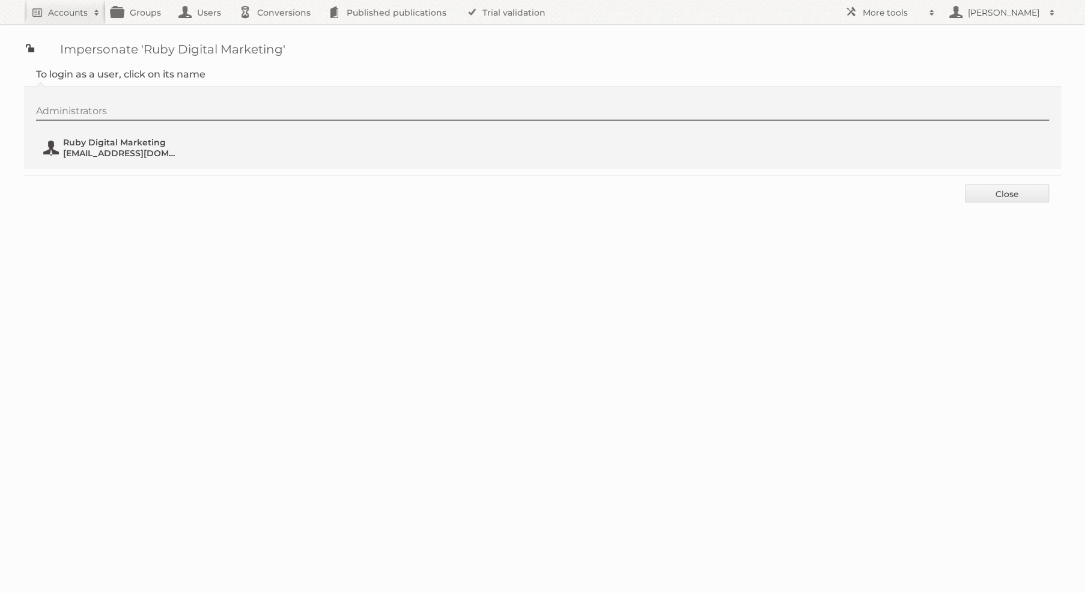
click at [139, 144] on span "Ruby Digital Marketing" at bounding box center [121, 142] width 117 height 11
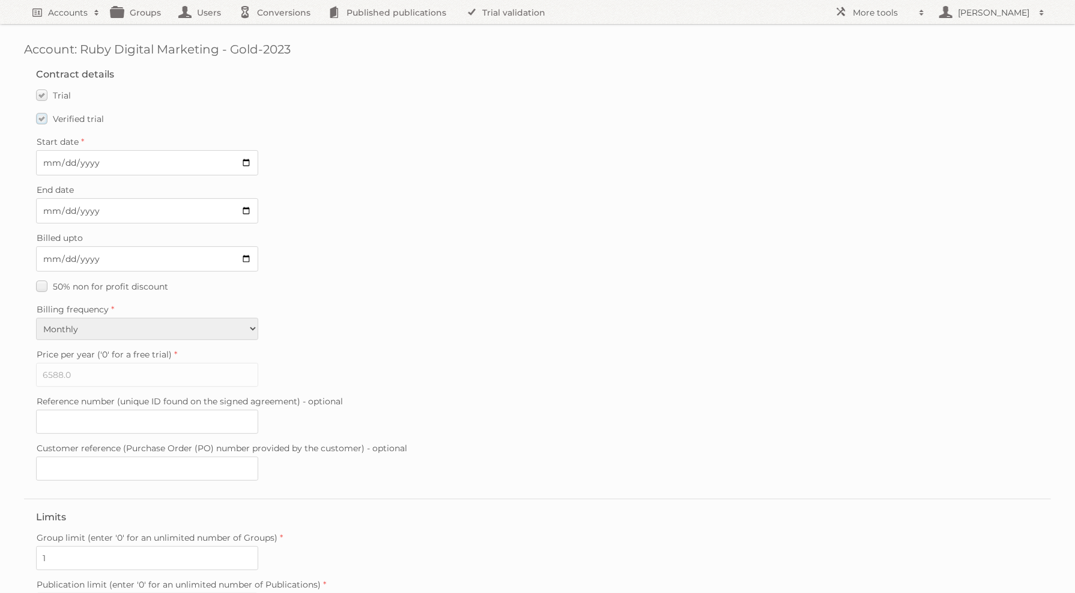
click at [77, 123] on span "Verified trial" at bounding box center [78, 119] width 51 height 11
click at [0, 0] on input "Verified trial" at bounding box center [0, 0] width 0 height 0
click at [246, 208] on input "2025-09-06" at bounding box center [147, 210] width 222 height 25
type input "2025-08-25"
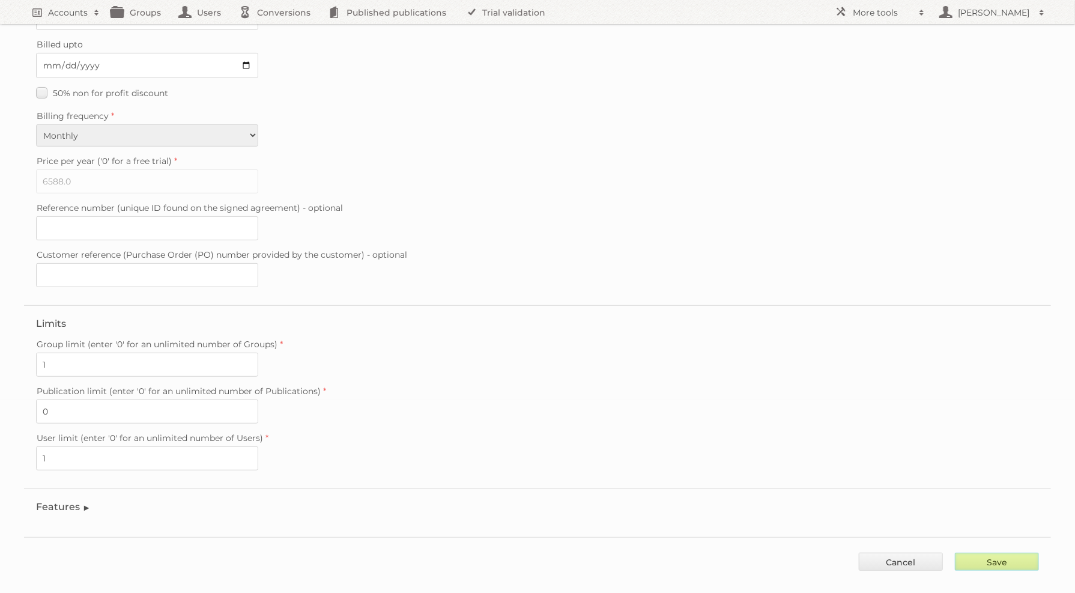
click at [1015, 553] on input "Save" at bounding box center [997, 562] width 84 height 18
type input "..."
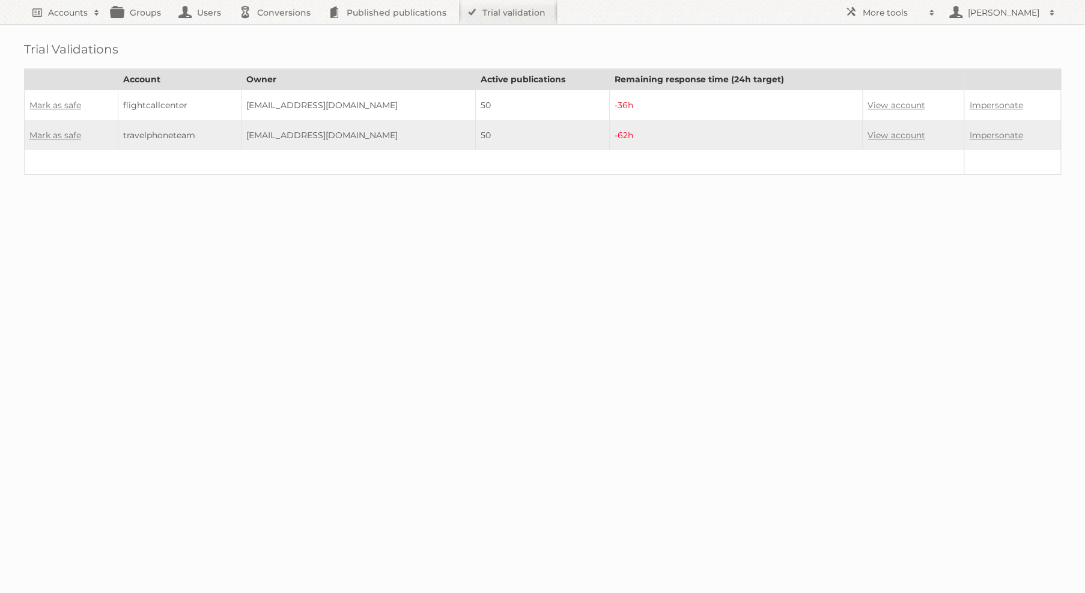
click at [923, 101] on td "View account" at bounding box center [912, 105] width 101 height 31
click at [918, 103] on link "View account" at bounding box center [895, 105] width 57 height 11
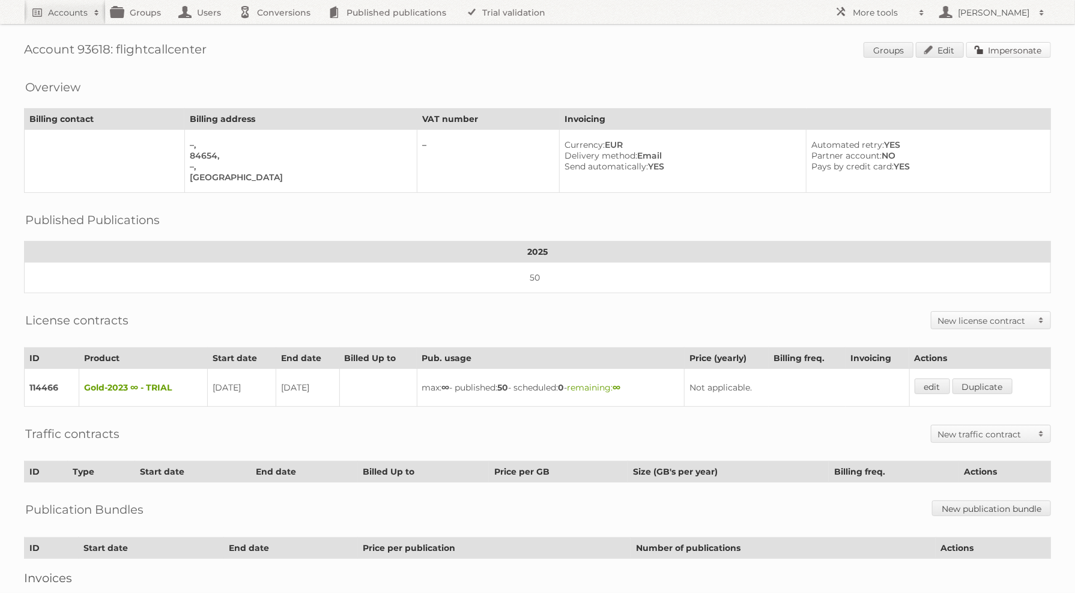
click at [1005, 48] on link "Impersonate" at bounding box center [1008, 50] width 85 height 16
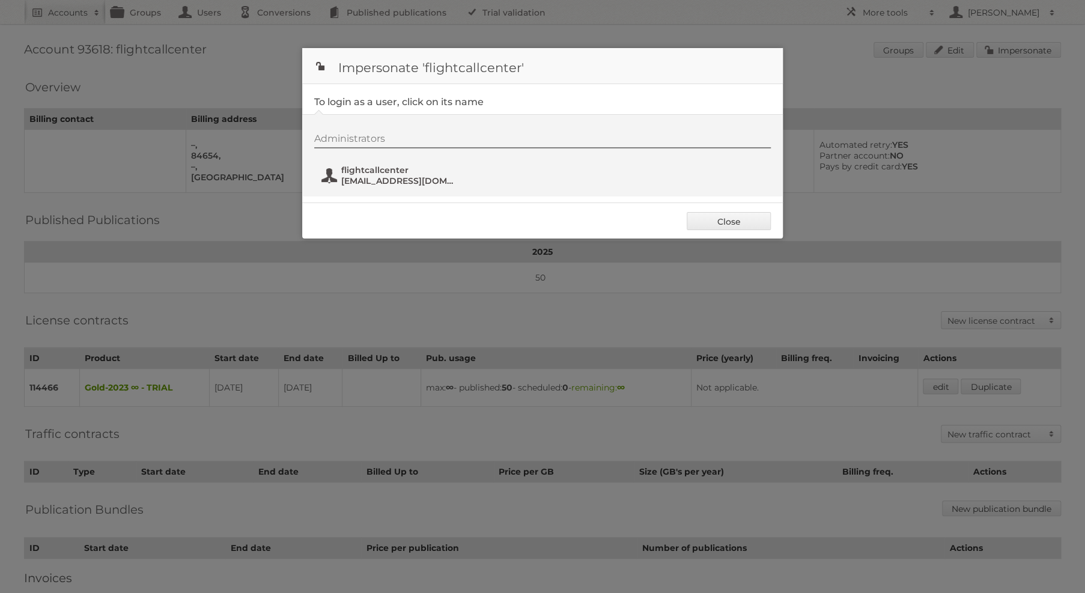
click at [363, 171] on span "flightcallcenter" at bounding box center [399, 170] width 117 height 11
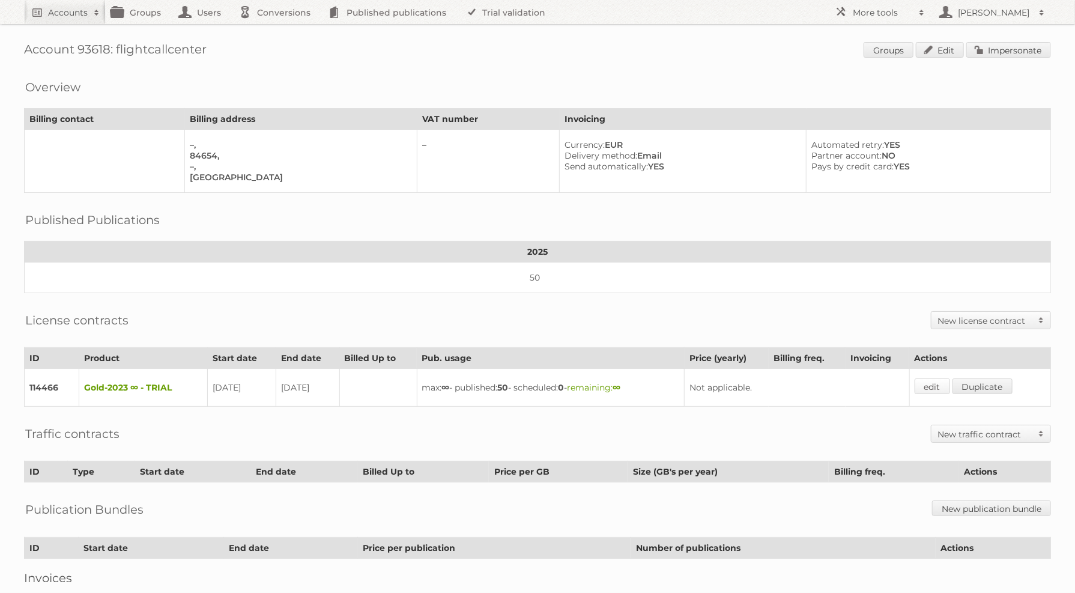
click at [928, 378] on link "edit" at bounding box center [932, 386] width 35 height 16
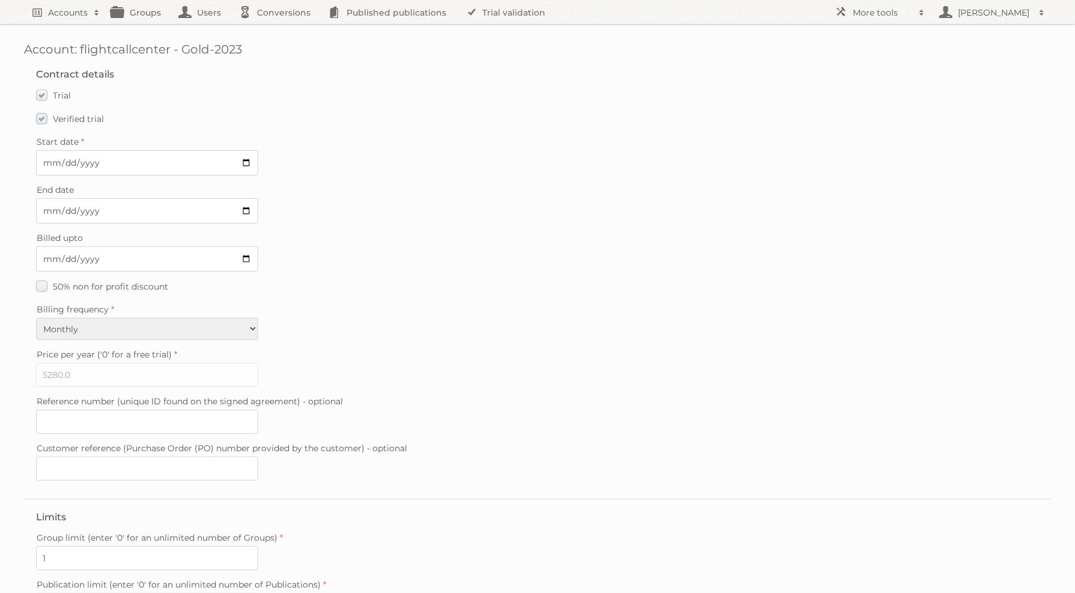
click at [63, 117] on span "Verified trial" at bounding box center [78, 119] width 51 height 11
click at [0, 0] on input "Verified trial" at bounding box center [0, 0] width 0 height 0
click at [253, 205] on input "2025-09-05" at bounding box center [147, 210] width 222 height 25
click at [249, 206] on input "2025-09-05" at bounding box center [147, 210] width 222 height 25
type input "2025-08-25"
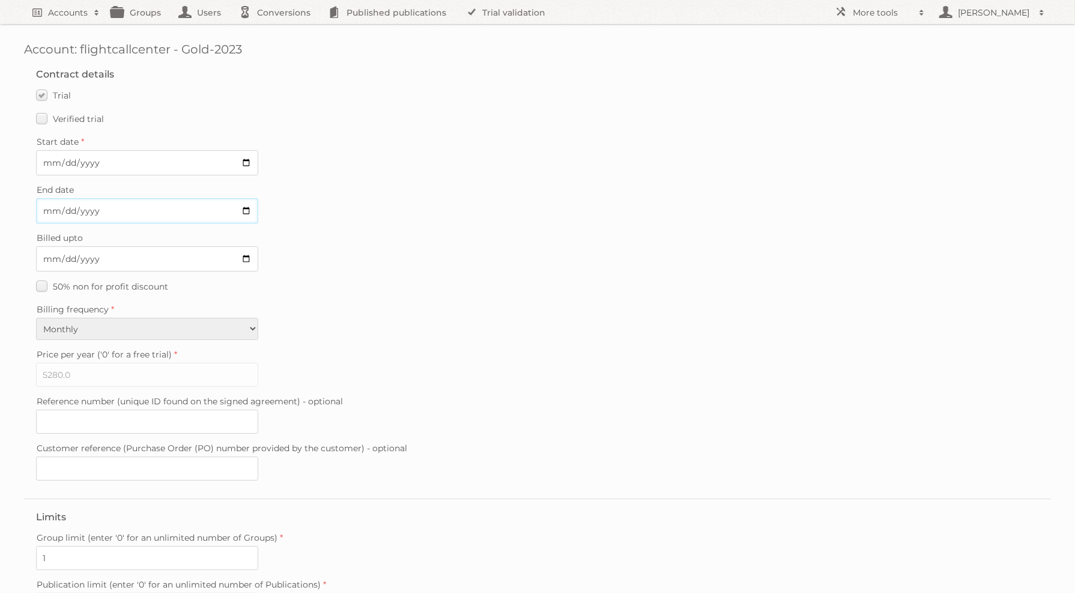
scroll to position [193, 0]
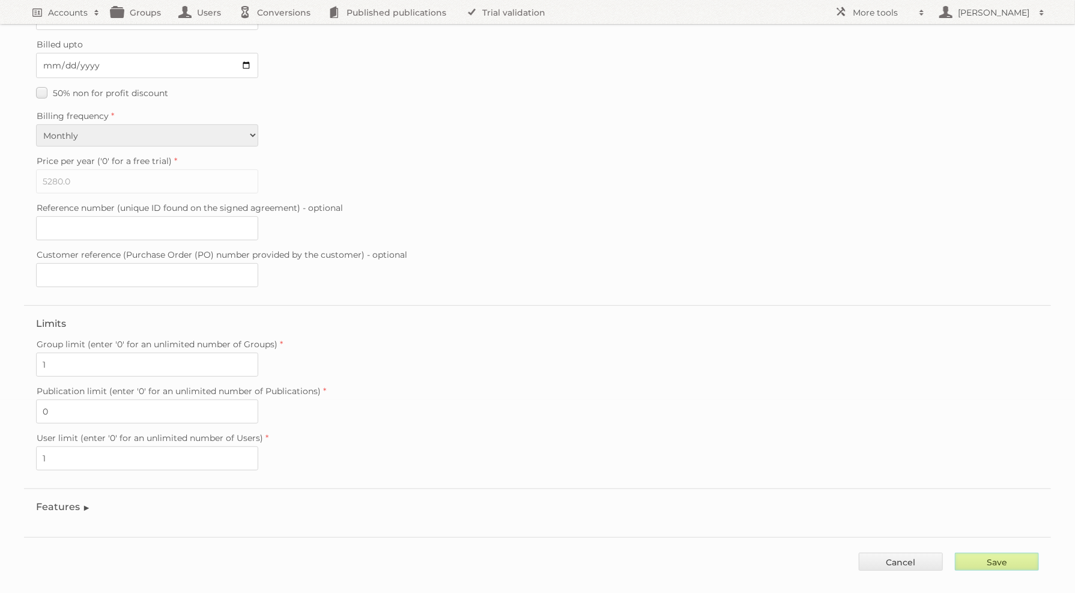
click at [1025, 553] on input "Save" at bounding box center [997, 562] width 84 height 18
type input "..."
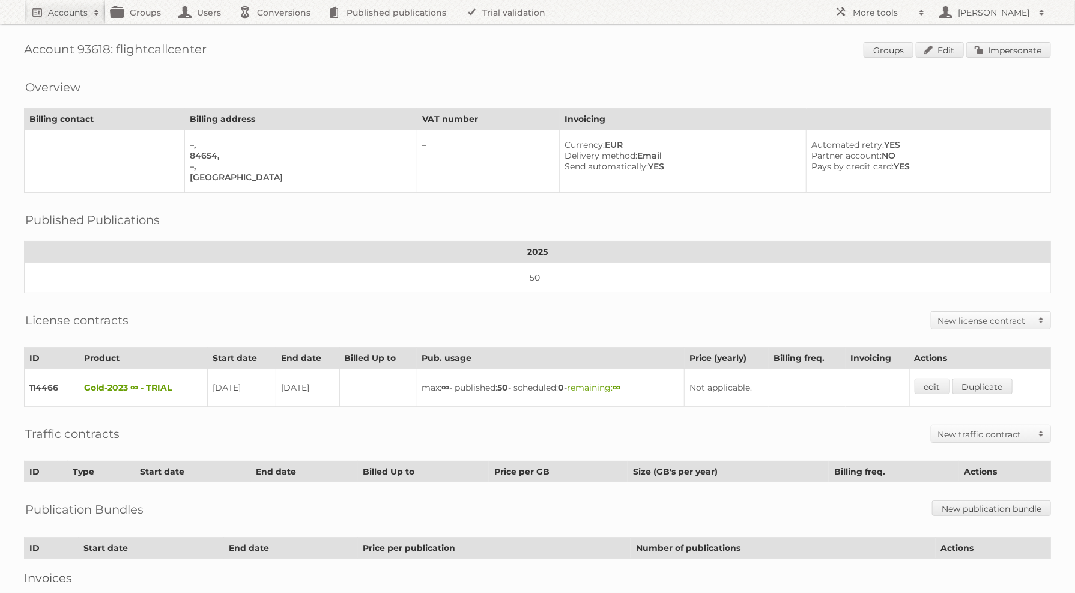
click at [80, 41] on div "Account 93618: flightcallcenter Groups Edit Impersonate Overview Billing contac…" at bounding box center [537, 328] width 1075 height 657
click at [84, 48] on h1 "Account 93618: flightcallcenter Groups Edit Impersonate" at bounding box center [537, 51] width 1027 height 18
copy h1 "93618"
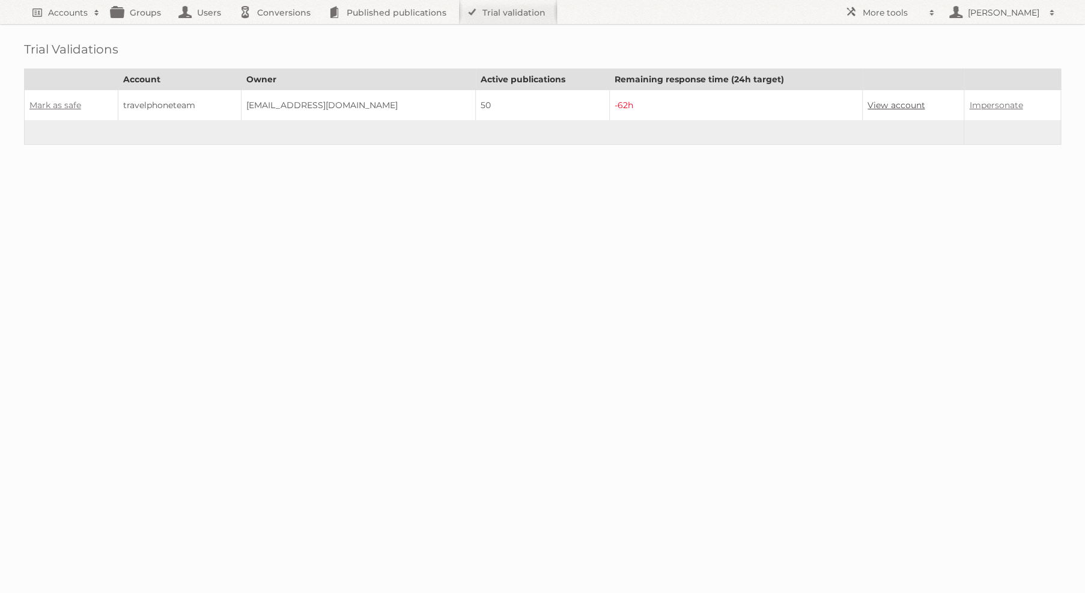
click at [902, 106] on link "View account" at bounding box center [895, 105] width 57 height 11
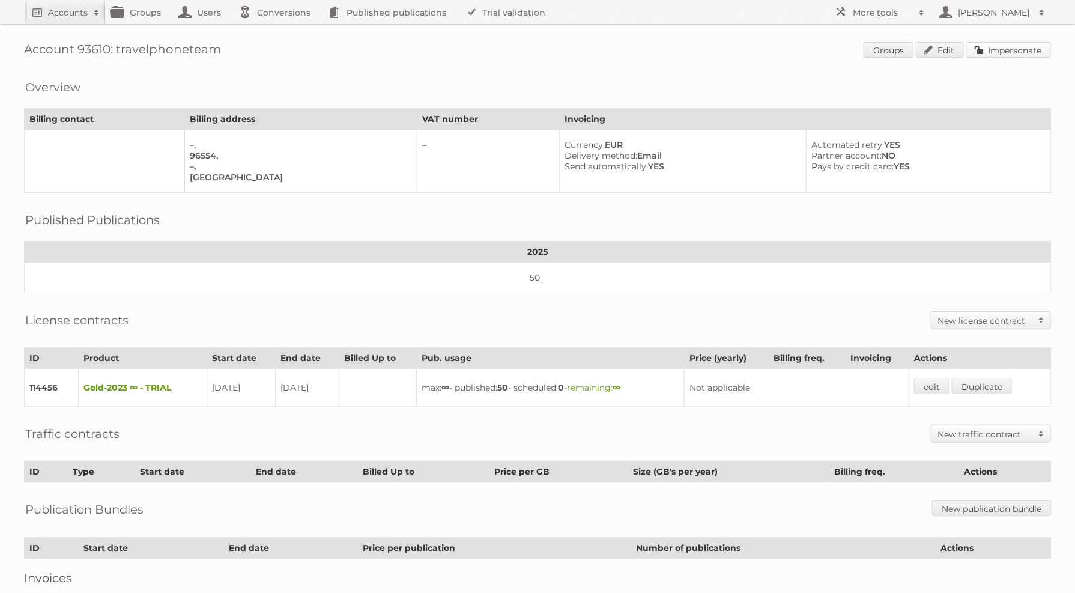
click at [986, 50] on link "Impersonate" at bounding box center [1008, 50] width 85 height 16
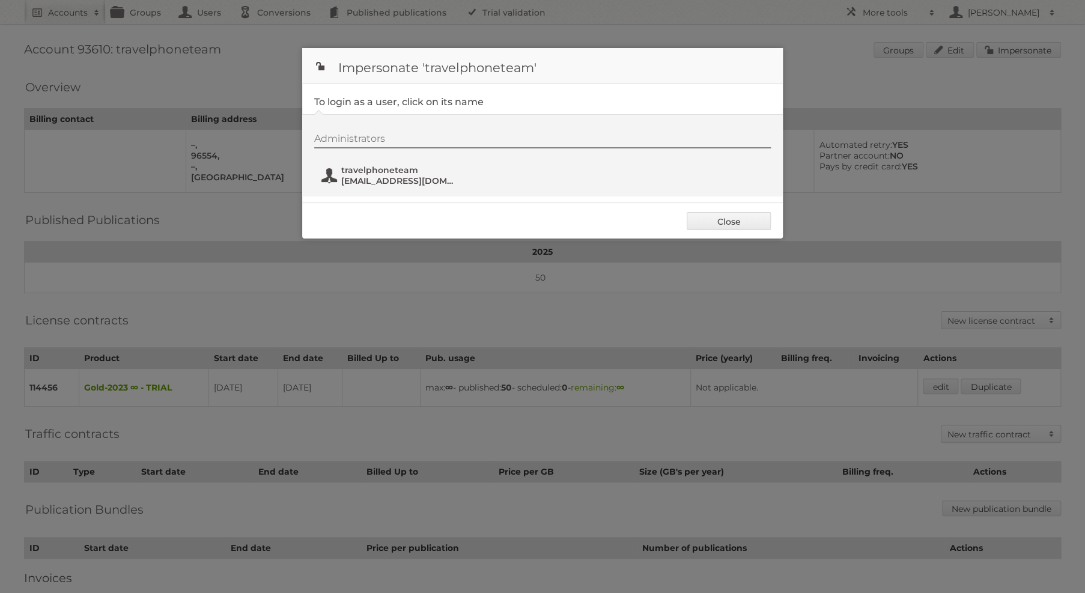
click at [399, 169] on span "travelphoneteam" at bounding box center [399, 170] width 117 height 11
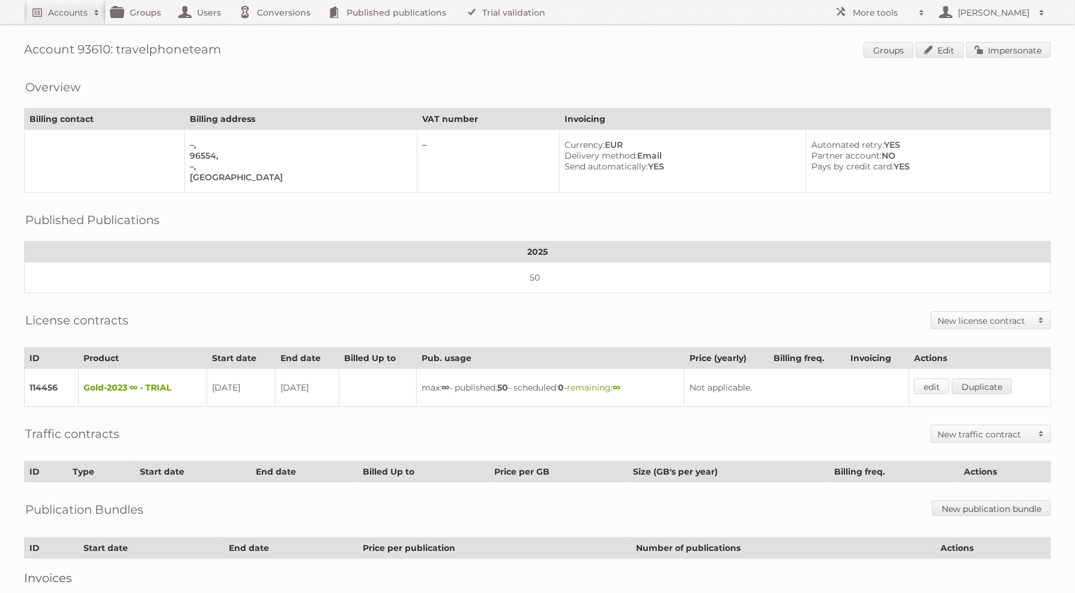
click at [931, 378] on link "edit" at bounding box center [931, 386] width 35 height 16
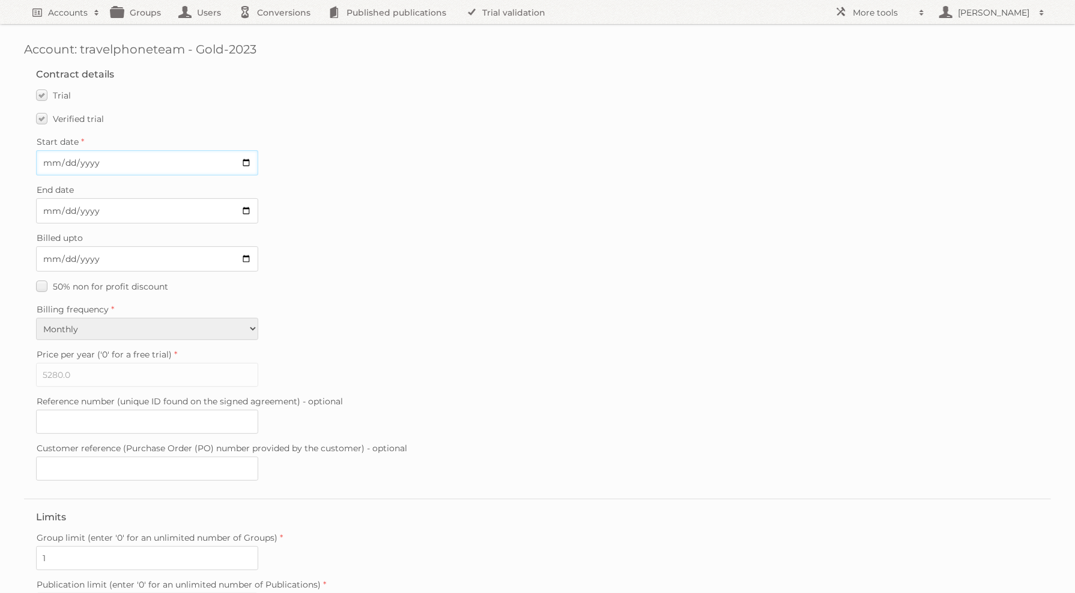
click at [93, 160] on input "2025-08-21" at bounding box center [147, 162] width 222 height 25
click at [61, 117] on span "Verified trial" at bounding box center [78, 119] width 51 height 11
click at [0, 0] on input "Verified trial" at bounding box center [0, 0] width 0 height 0
click at [244, 205] on input "2025-09-04" at bounding box center [147, 210] width 222 height 25
type input "2025-08-25"
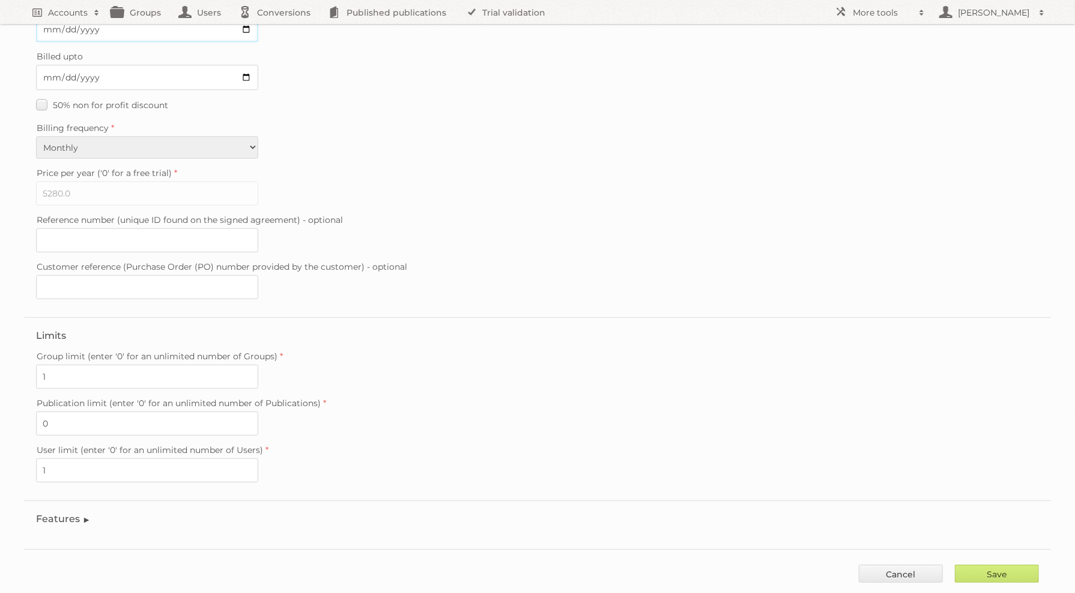
scroll to position [193, 0]
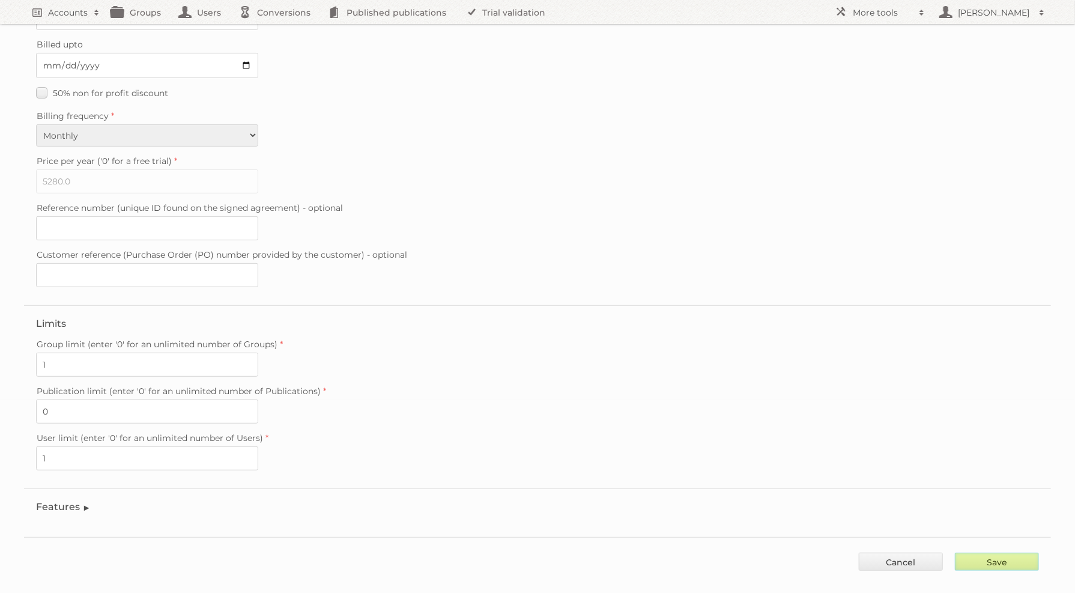
click at [972, 553] on input "Save" at bounding box center [997, 562] width 84 height 18
type input "..."
